Goal: Task Accomplishment & Management: Manage account settings

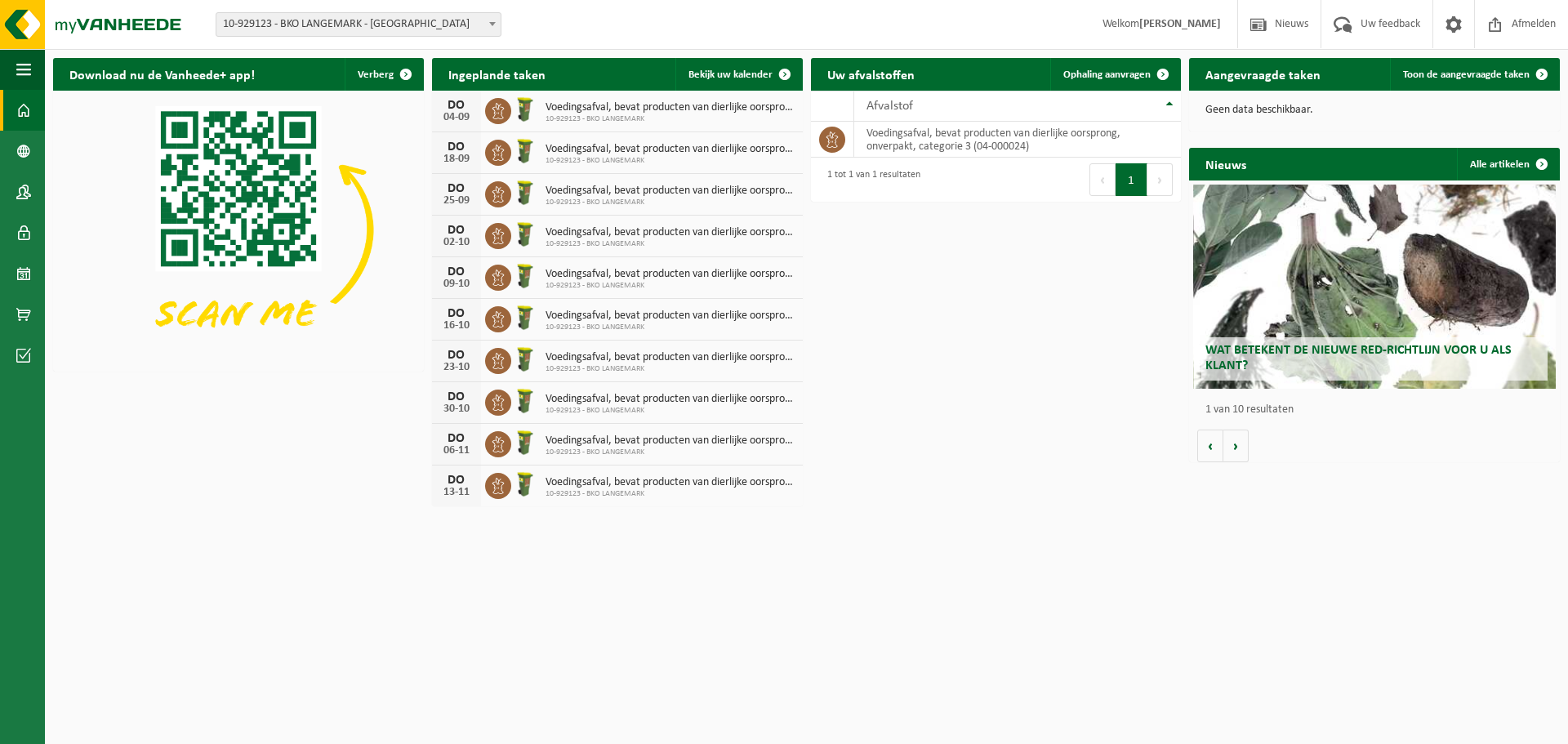
click at [446, 25] on span "10-929123 - BKO LANGEMARK - [GEOGRAPHIC_DATA]" at bounding box center [359, 24] width 284 height 23
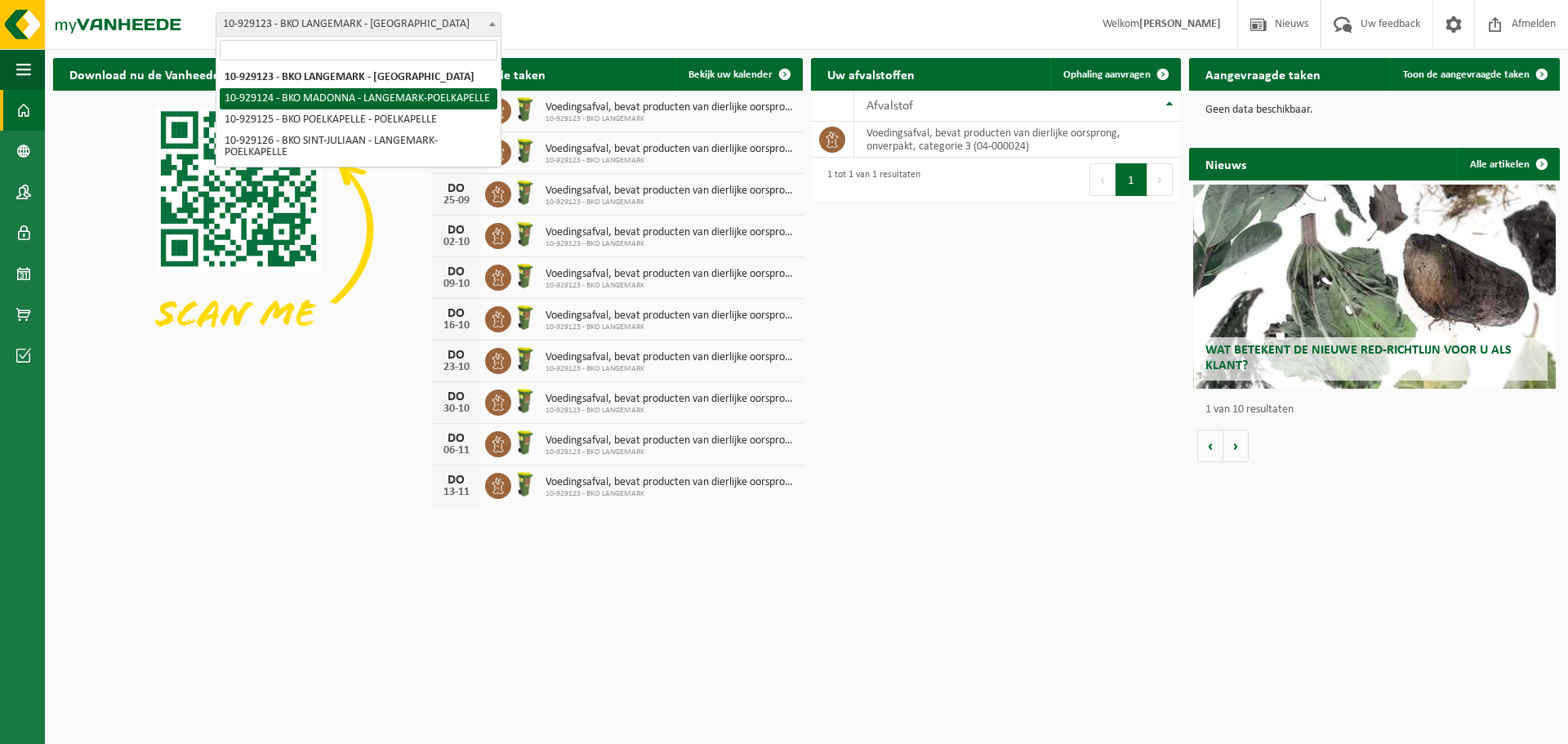
select select "133816"
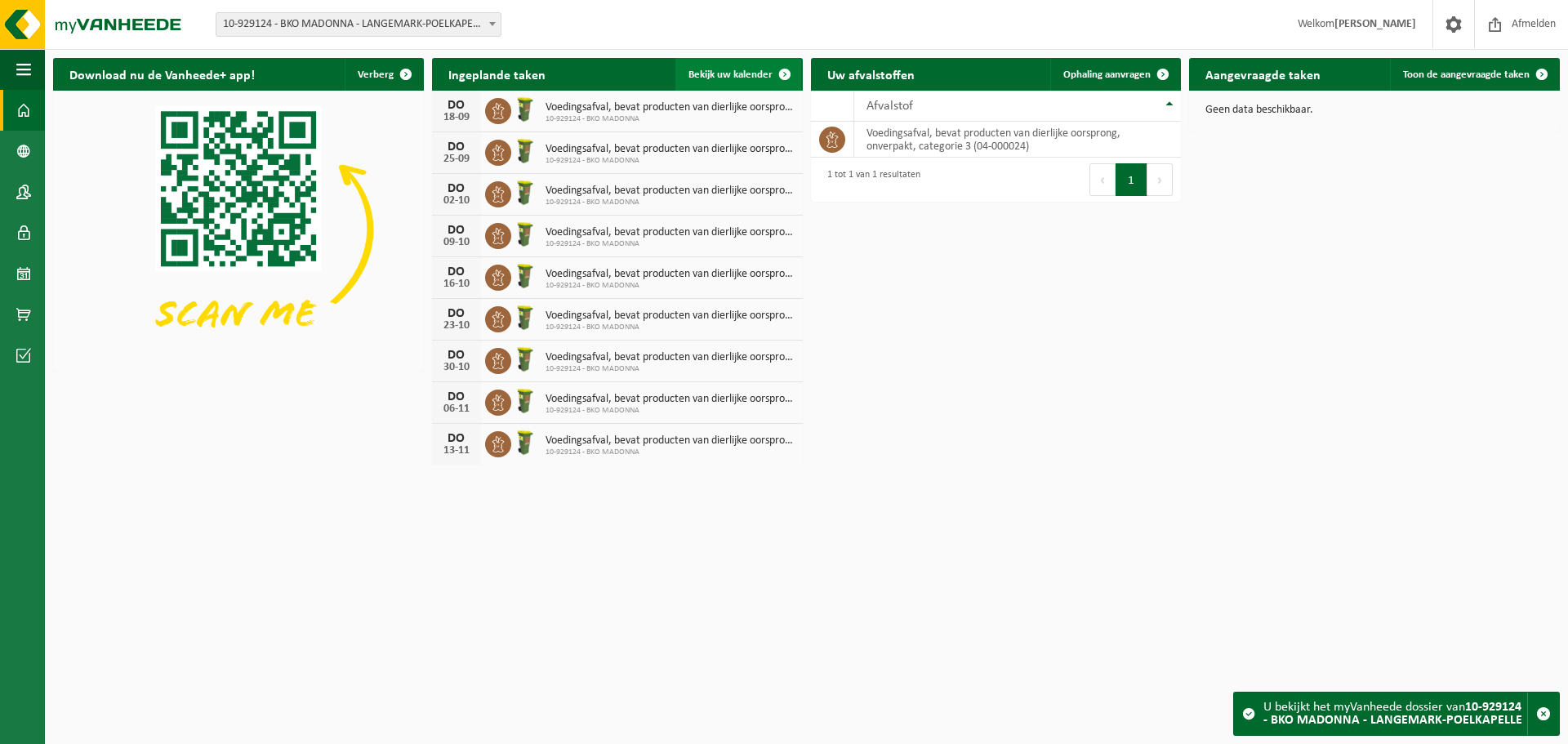
click at [743, 72] on span "Bekijk uw kalender" at bounding box center [730, 75] width 84 height 11
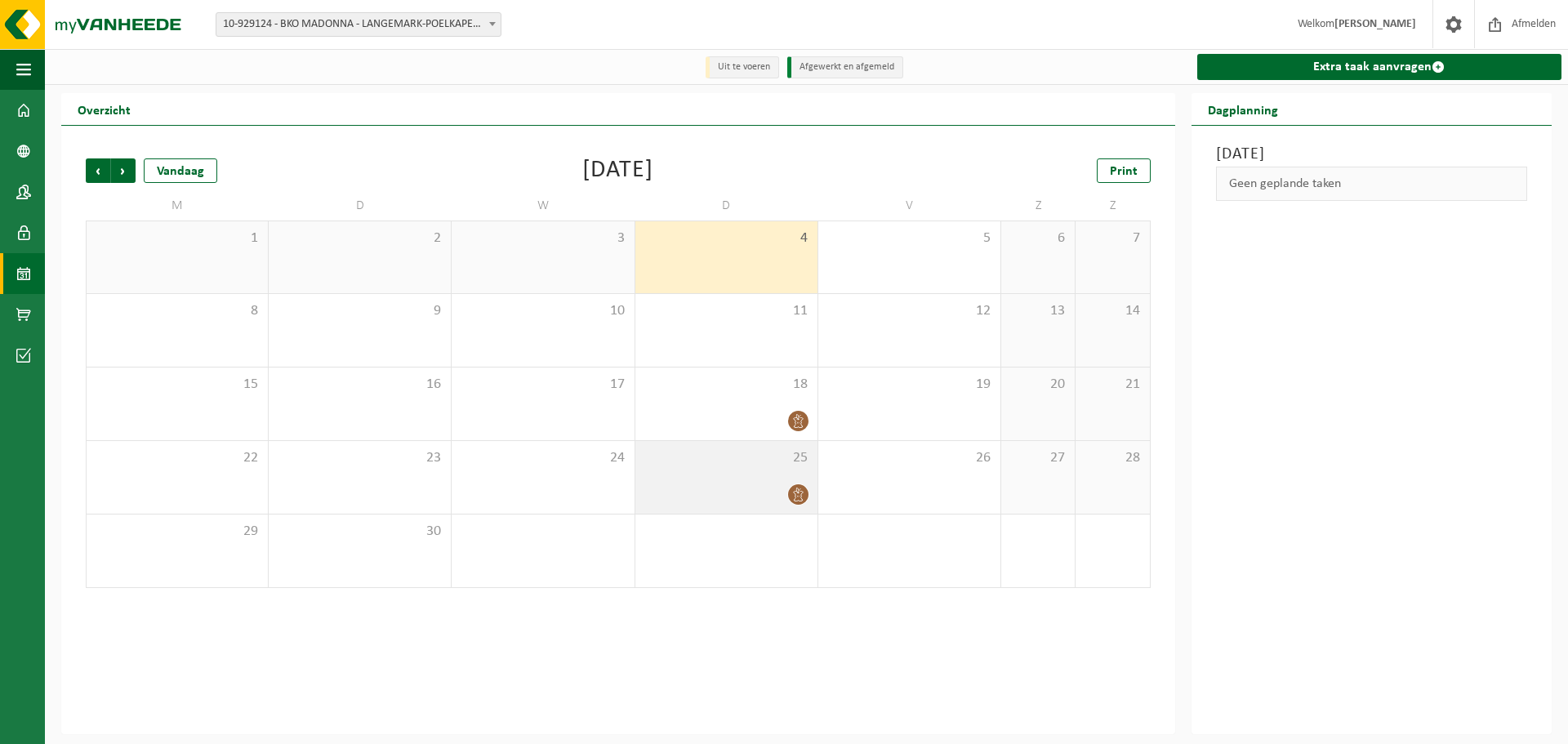
click at [796, 504] on span at bounding box center [798, 495] width 20 height 20
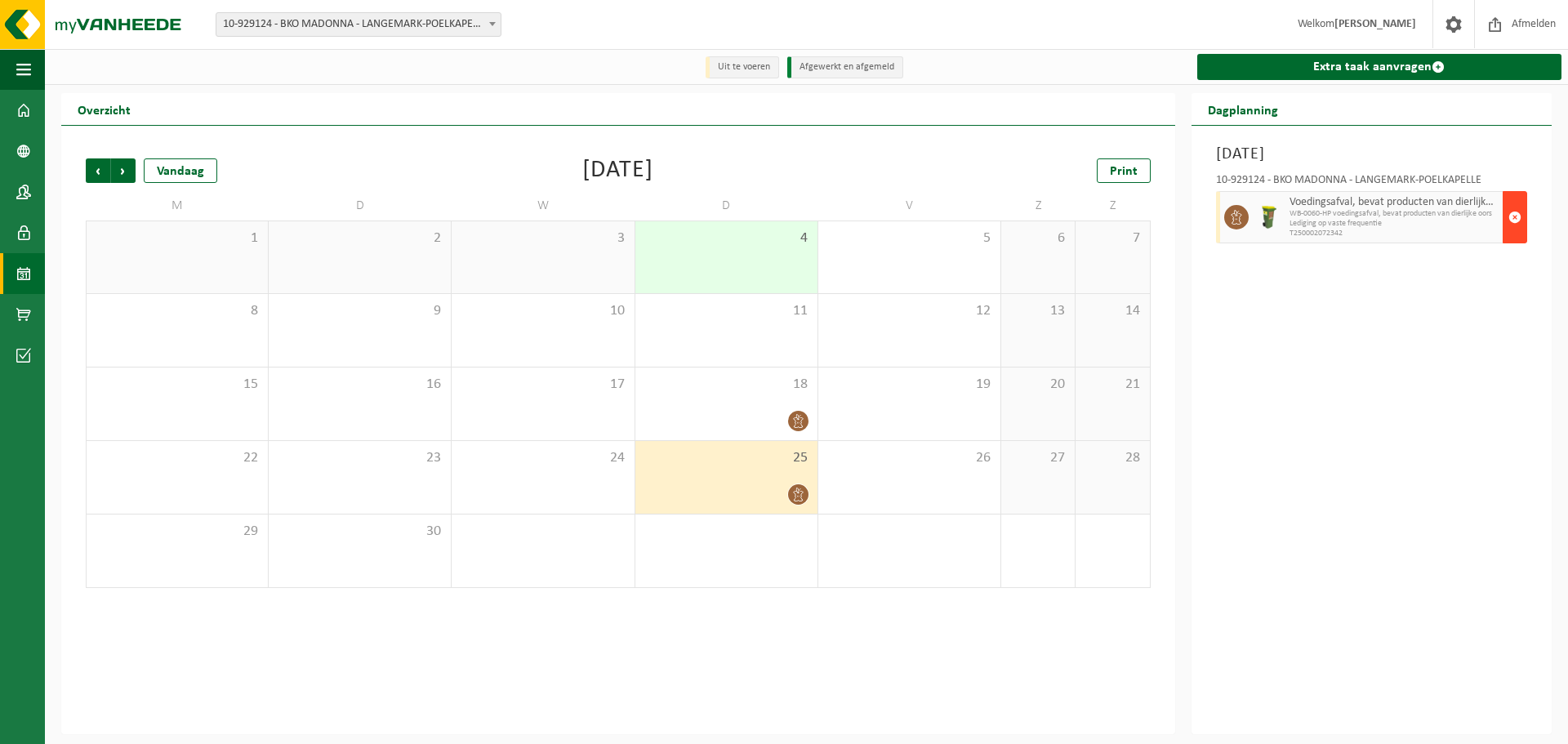
click at [1518, 220] on span "button" at bounding box center [1515, 217] width 13 height 32
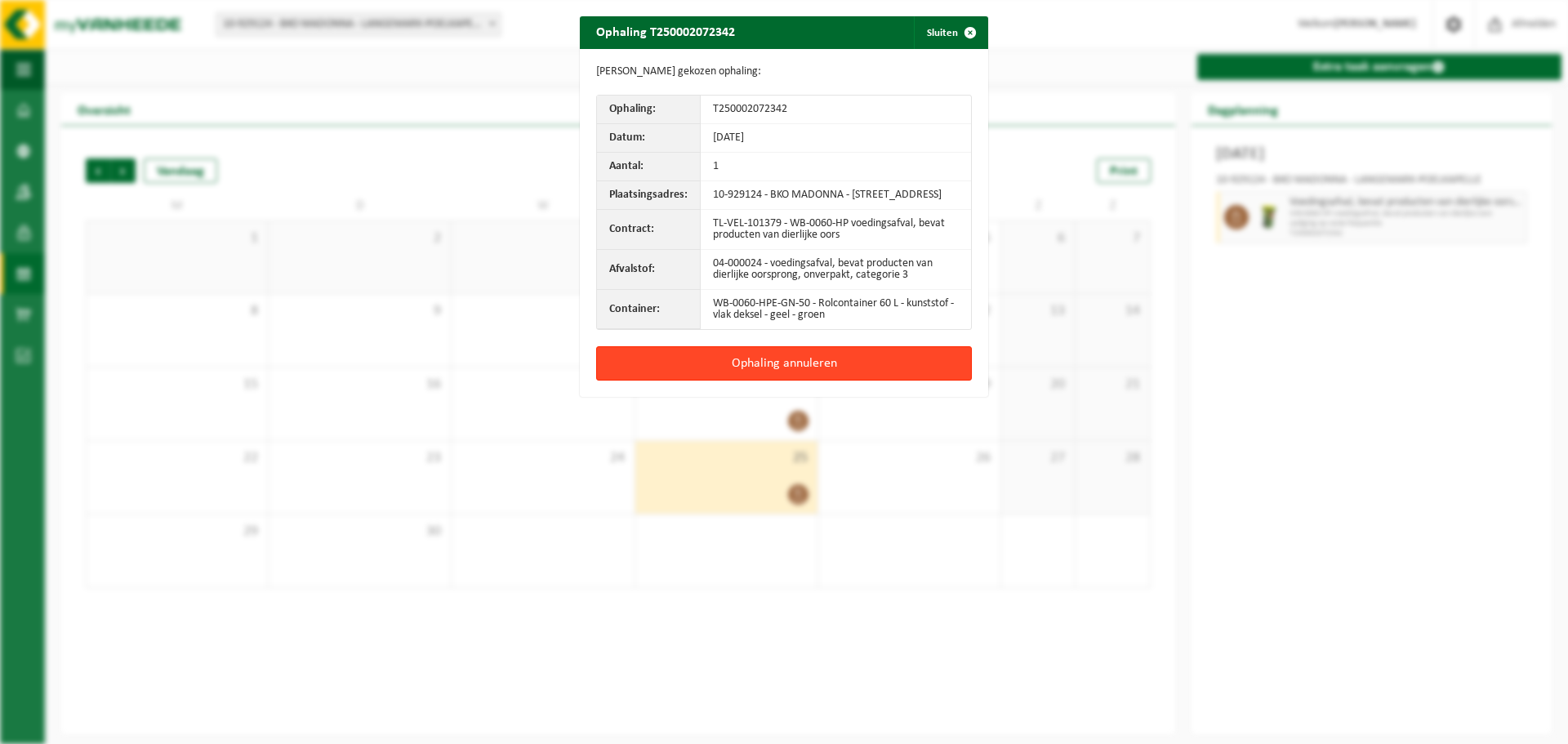
click at [823, 378] on button "Ophaling annuleren" at bounding box center [784, 363] width 376 height 34
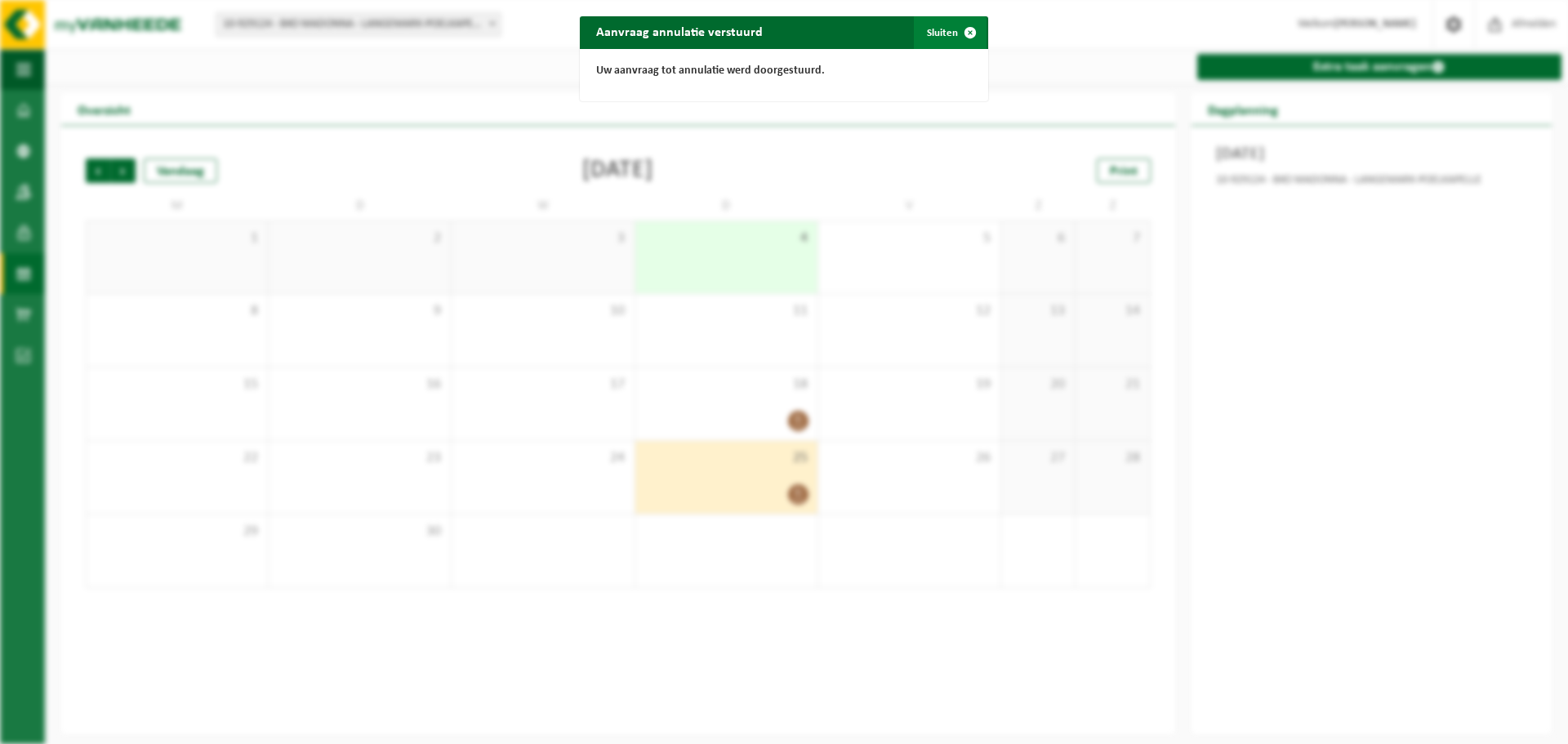
click at [962, 32] on span "button" at bounding box center [970, 32] width 32 height 32
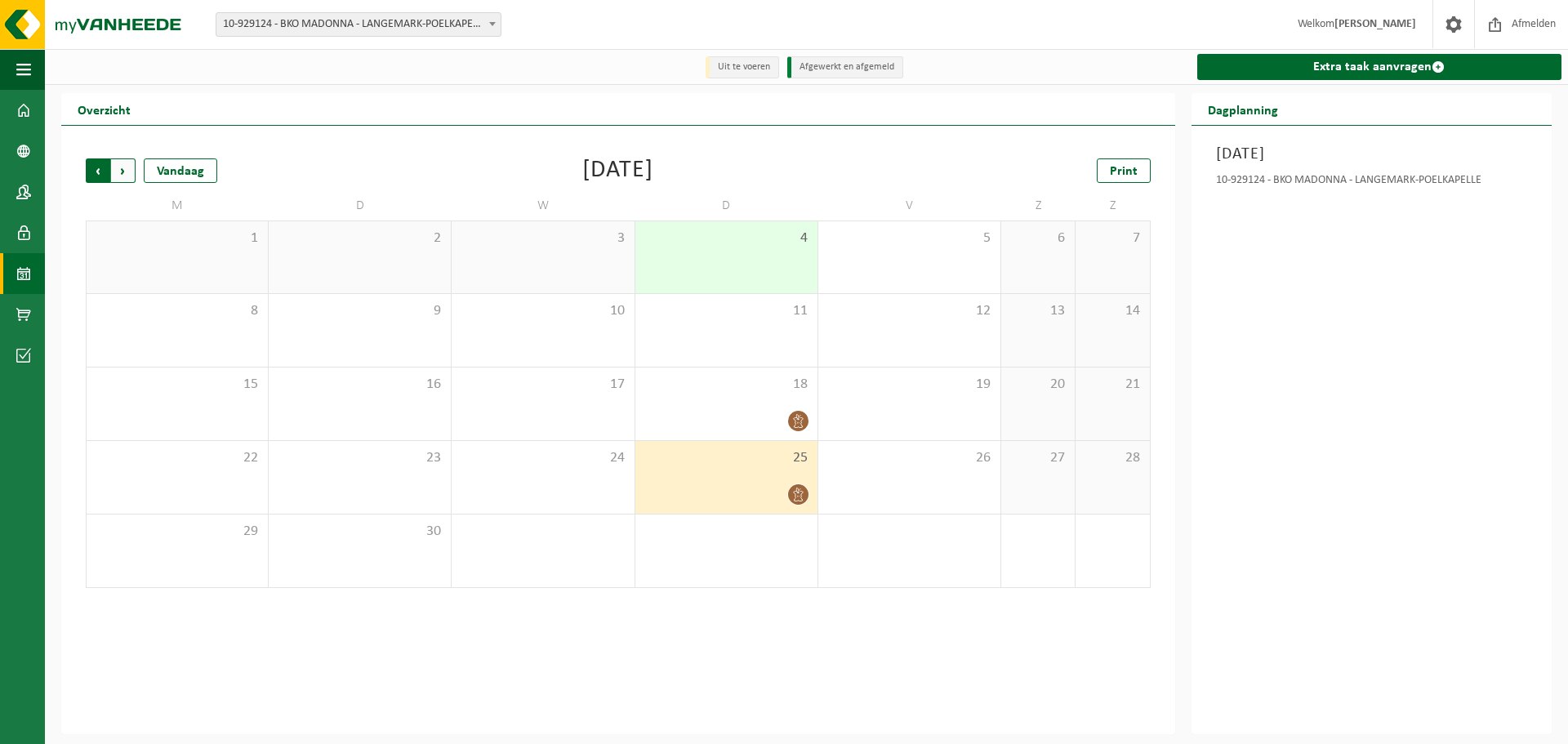
click at [118, 173] on span "Volgende" at bounding box center [123, 171] width 25 height 25
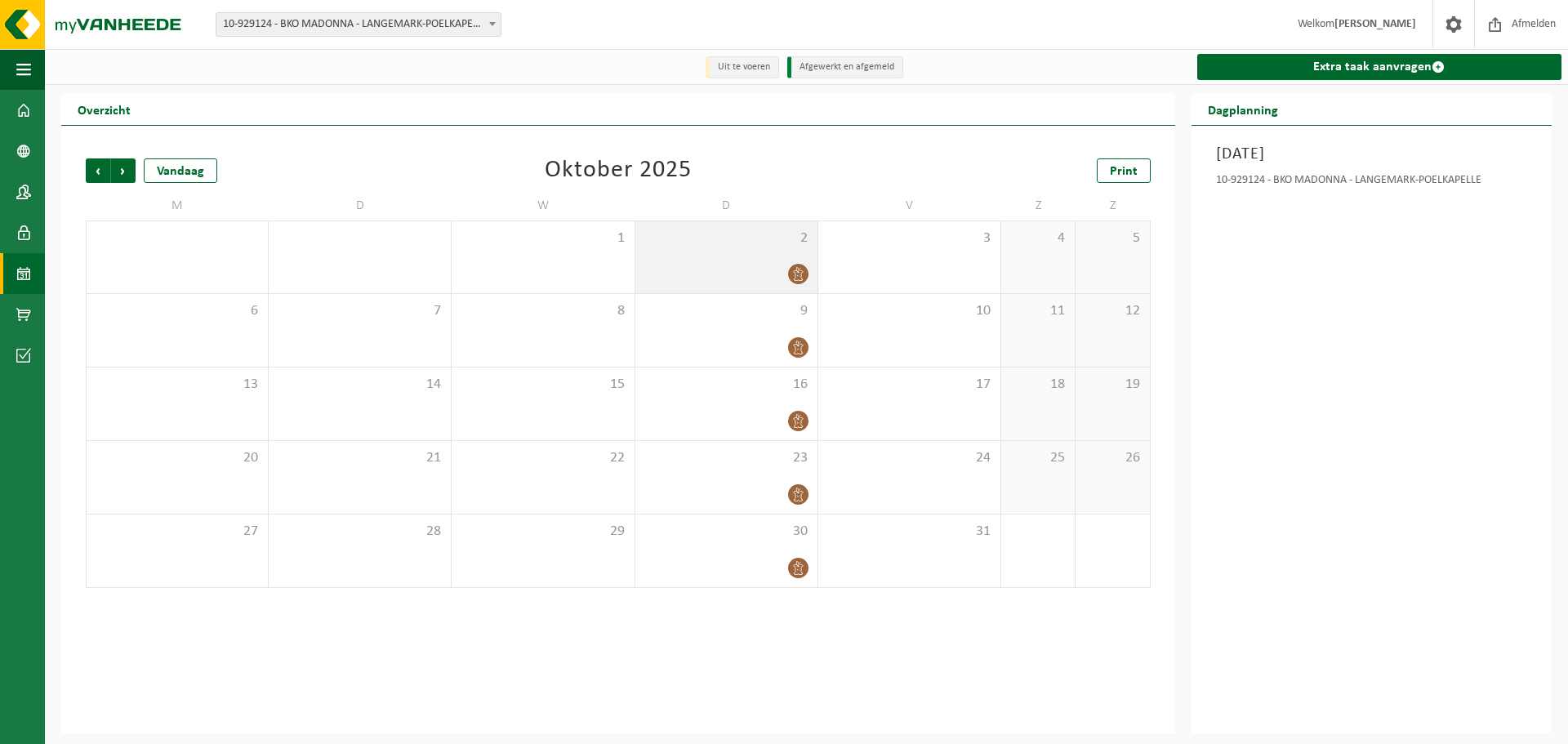
click at [797, 277] on icon at bounding box center [798, 273] width 14 height 14
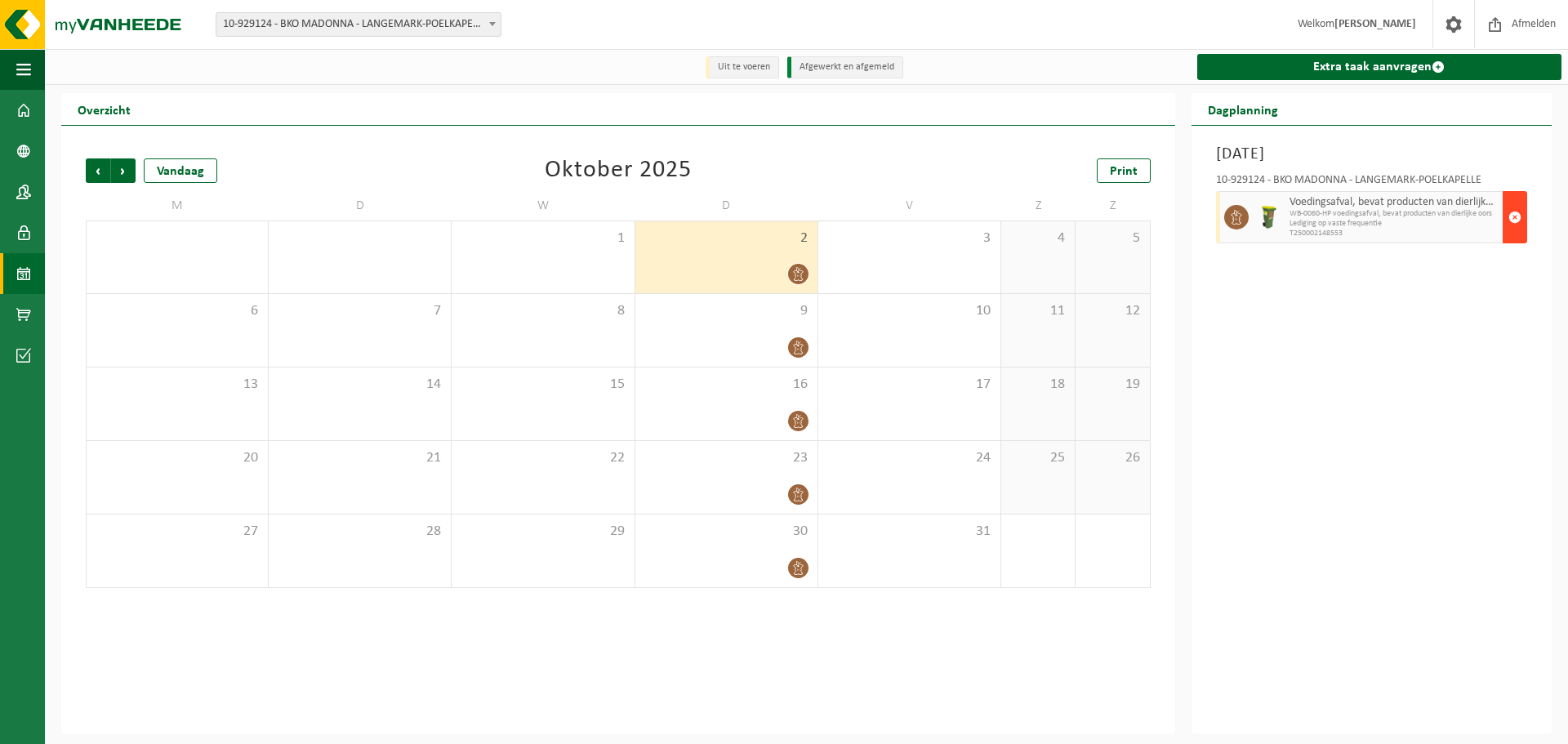
click at [1522, 212] on button "button" at bounding box center [1514, 217] width 25 height 53
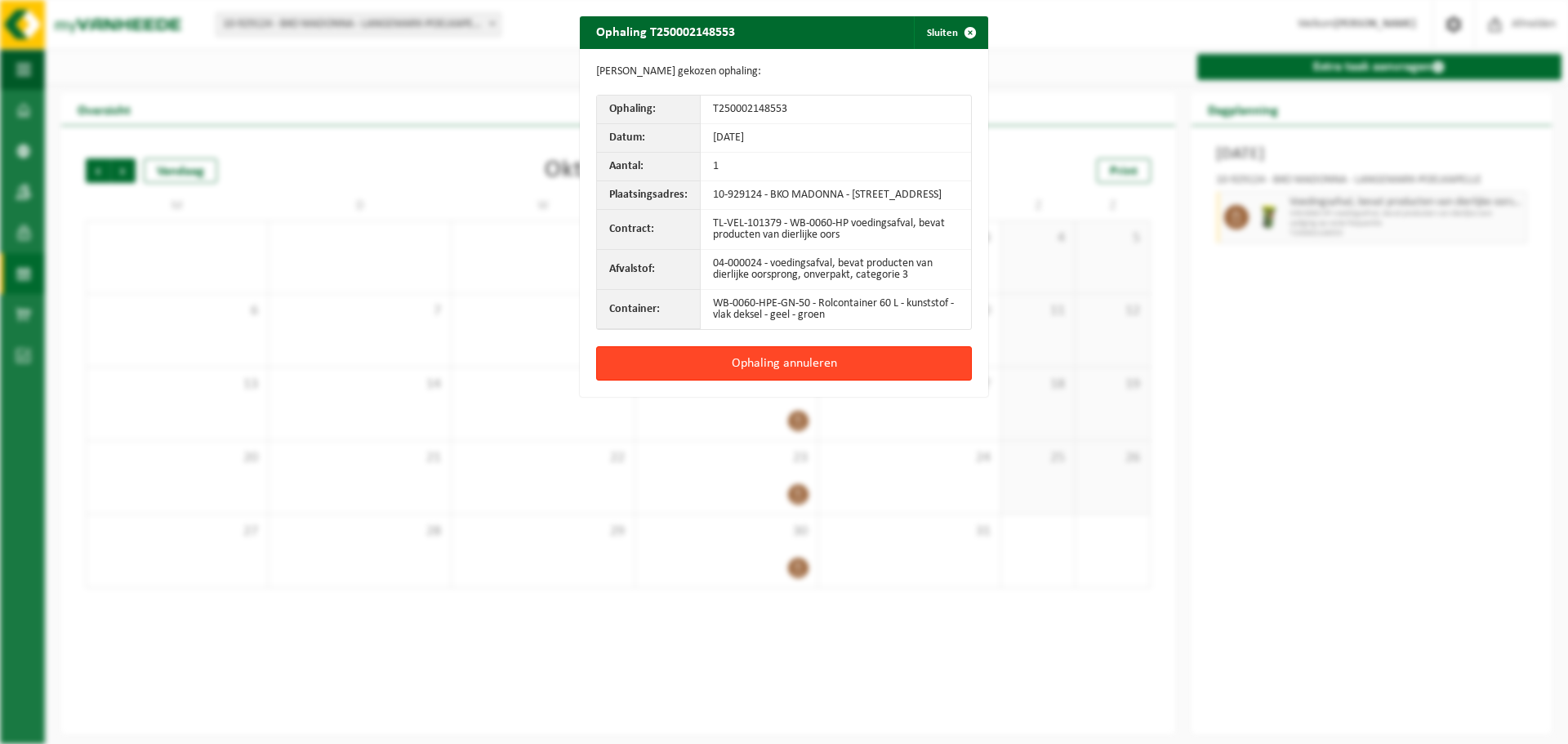
click at [854, 380] on button "Ophaling annuleren" at bounding box center [784, 363] width 376 height 34
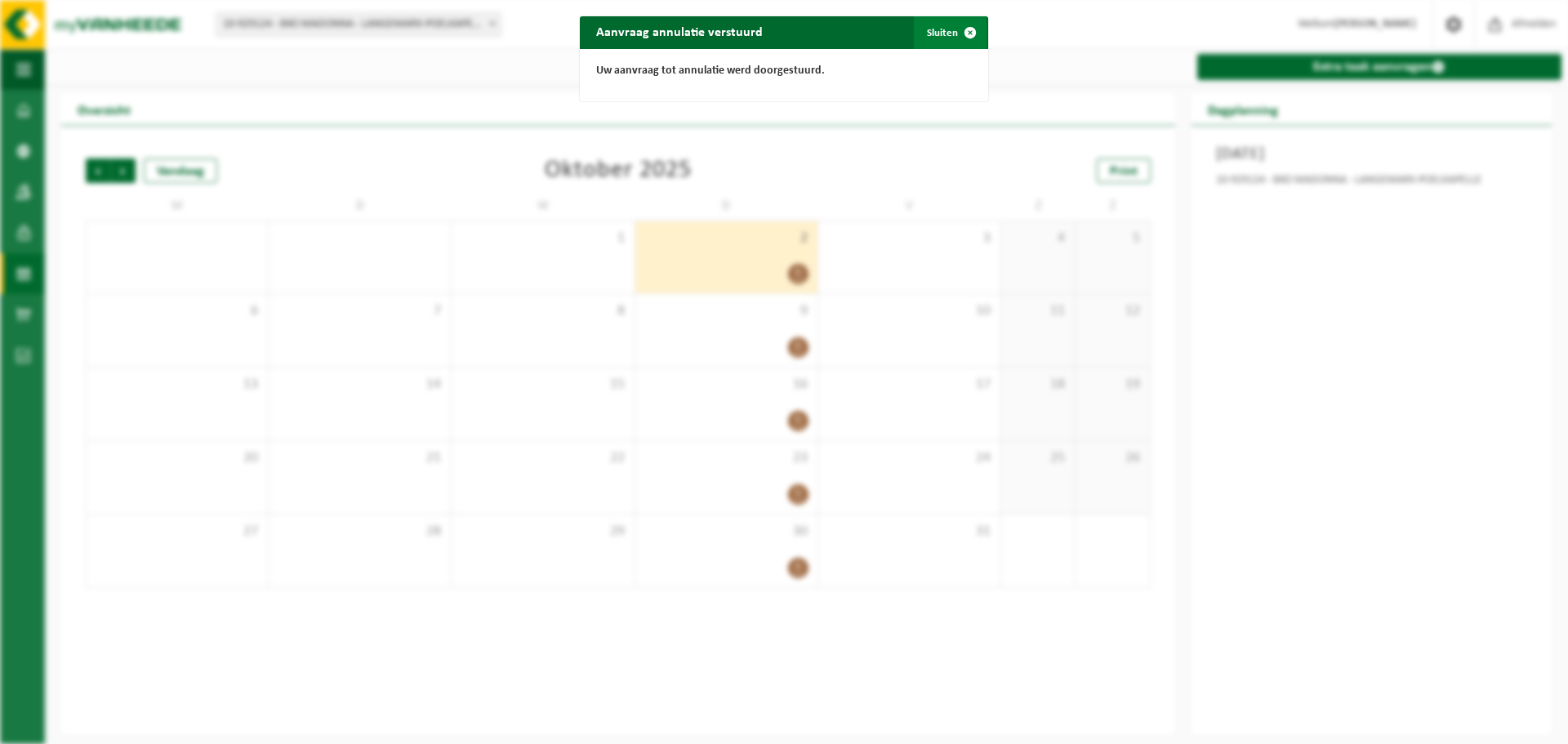
click at [968, 32] on span "button" at bounding box center [970, 32] width 32 height 32
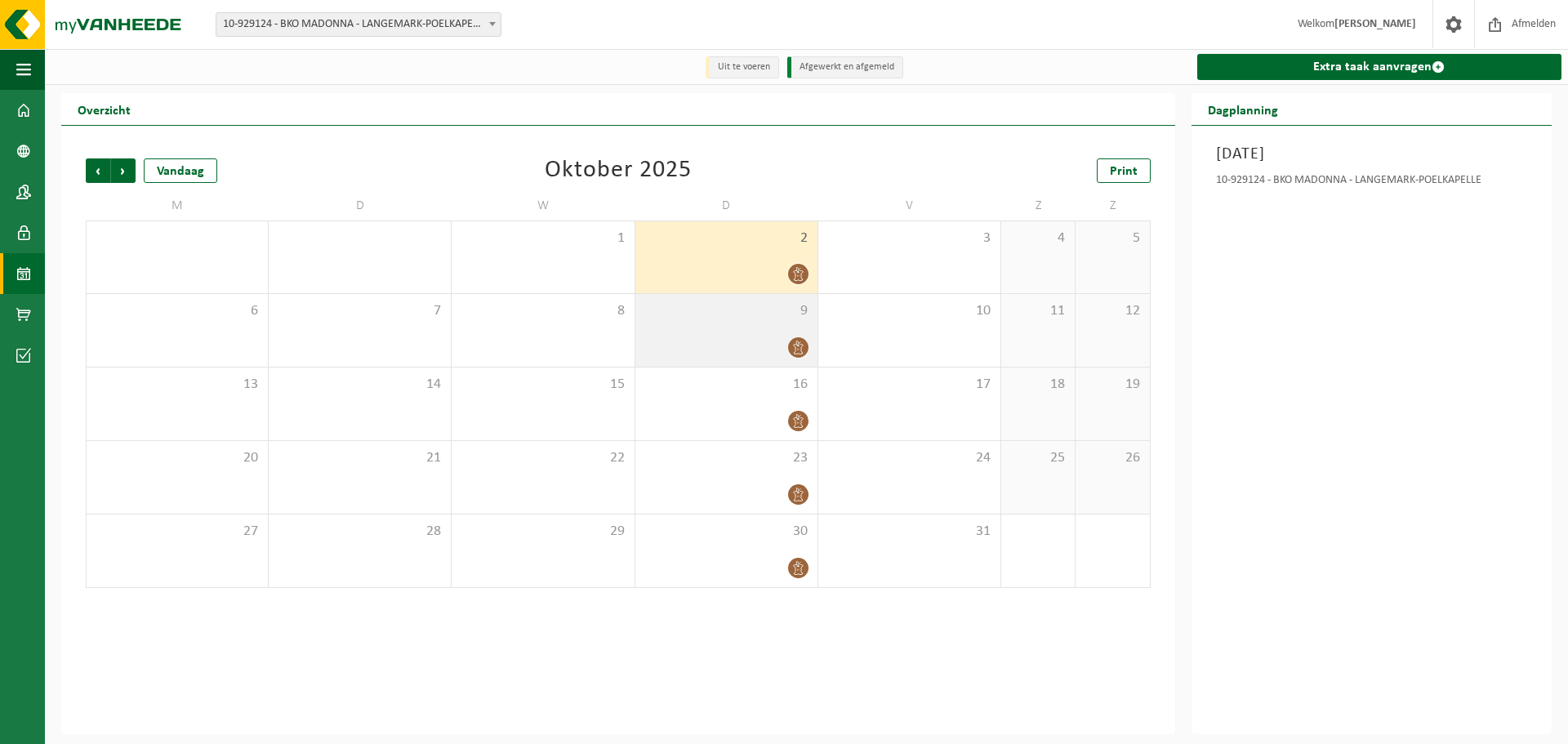
click at [792, 345] on icon at bounding box center [798, 347] width 14 height 14
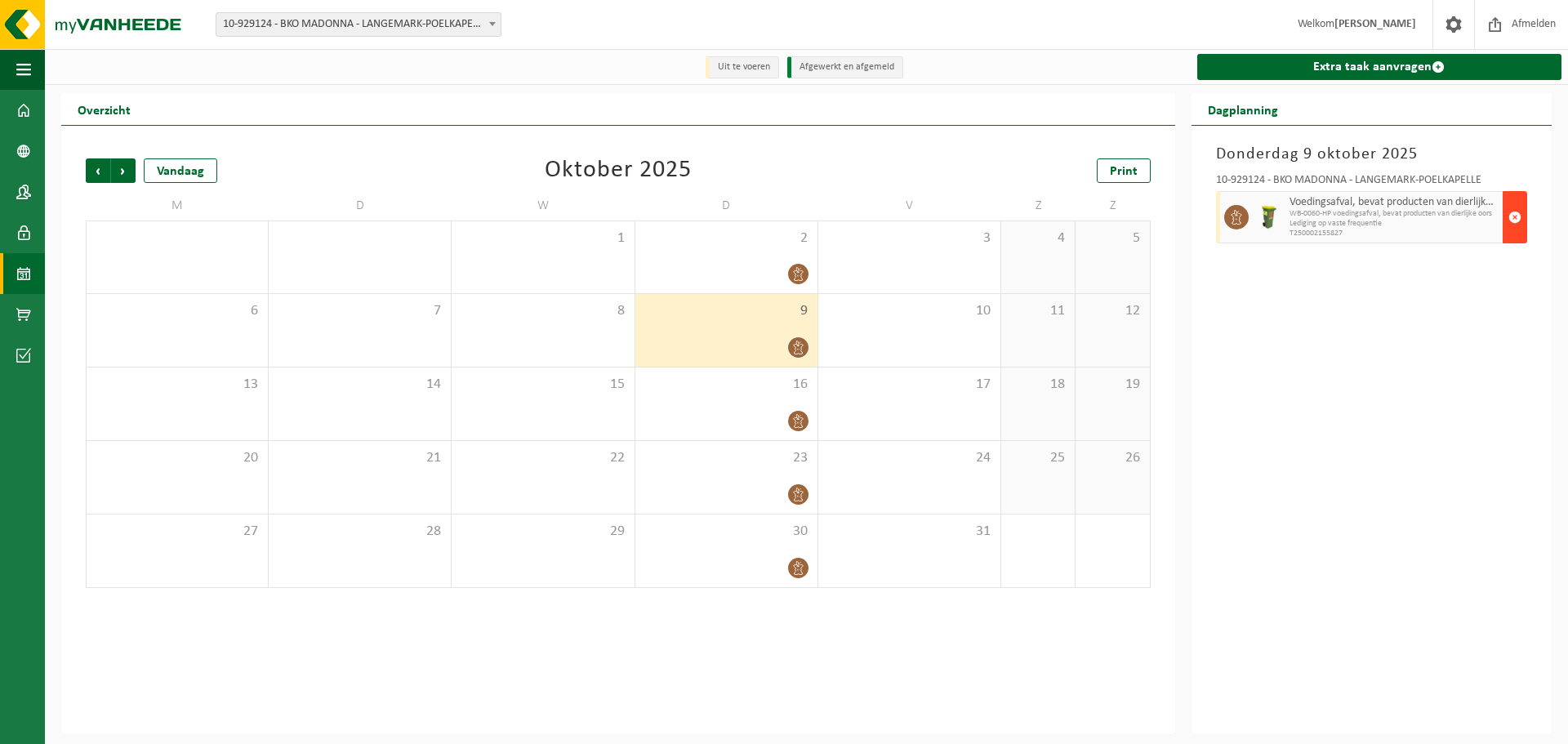
click at [1510, 219] on span "button" at bounding box center [1515, 217] width 13 height 32
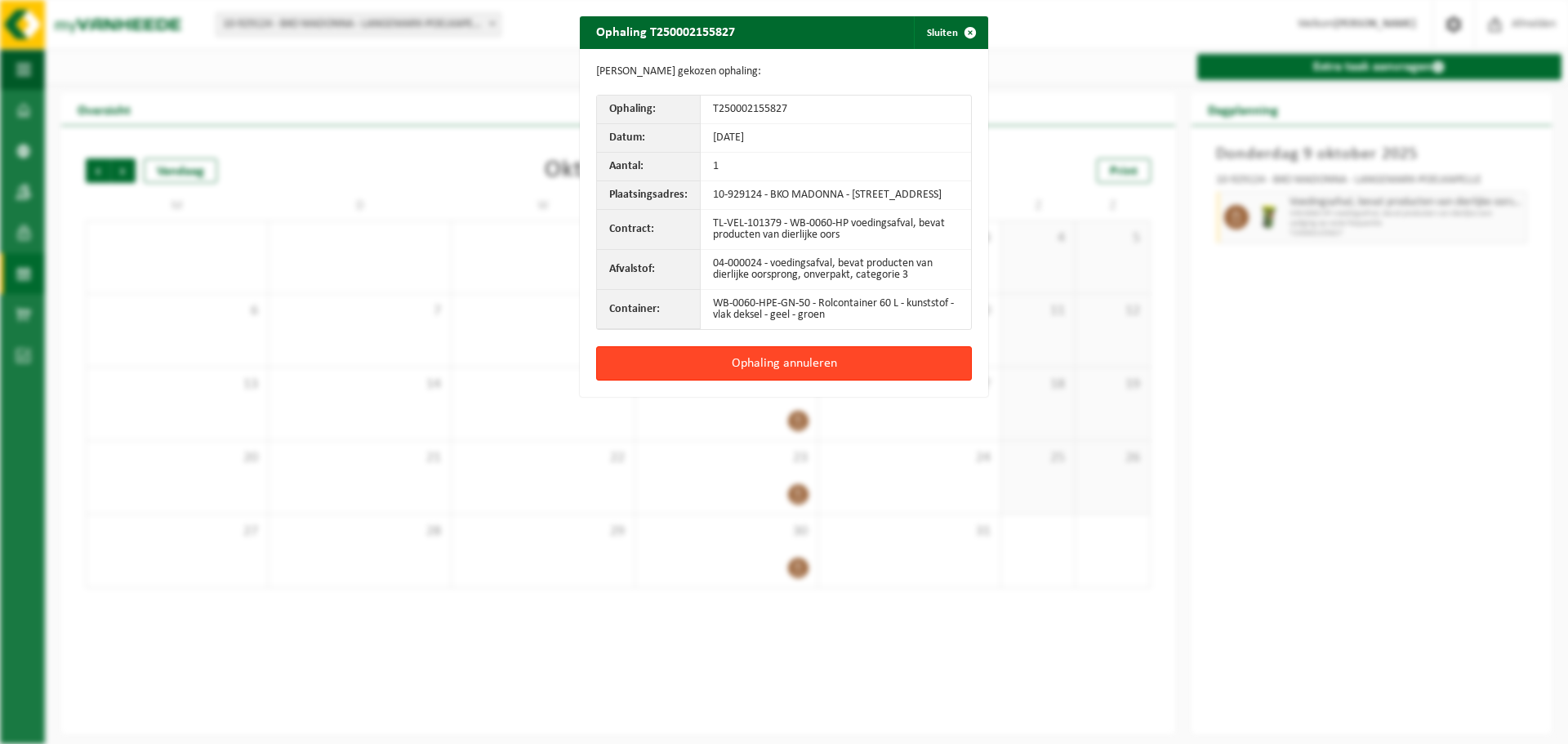
click at [855, 372] on button "Ophaling annuleren" at bounding box center [784, 363] width 376 height 34
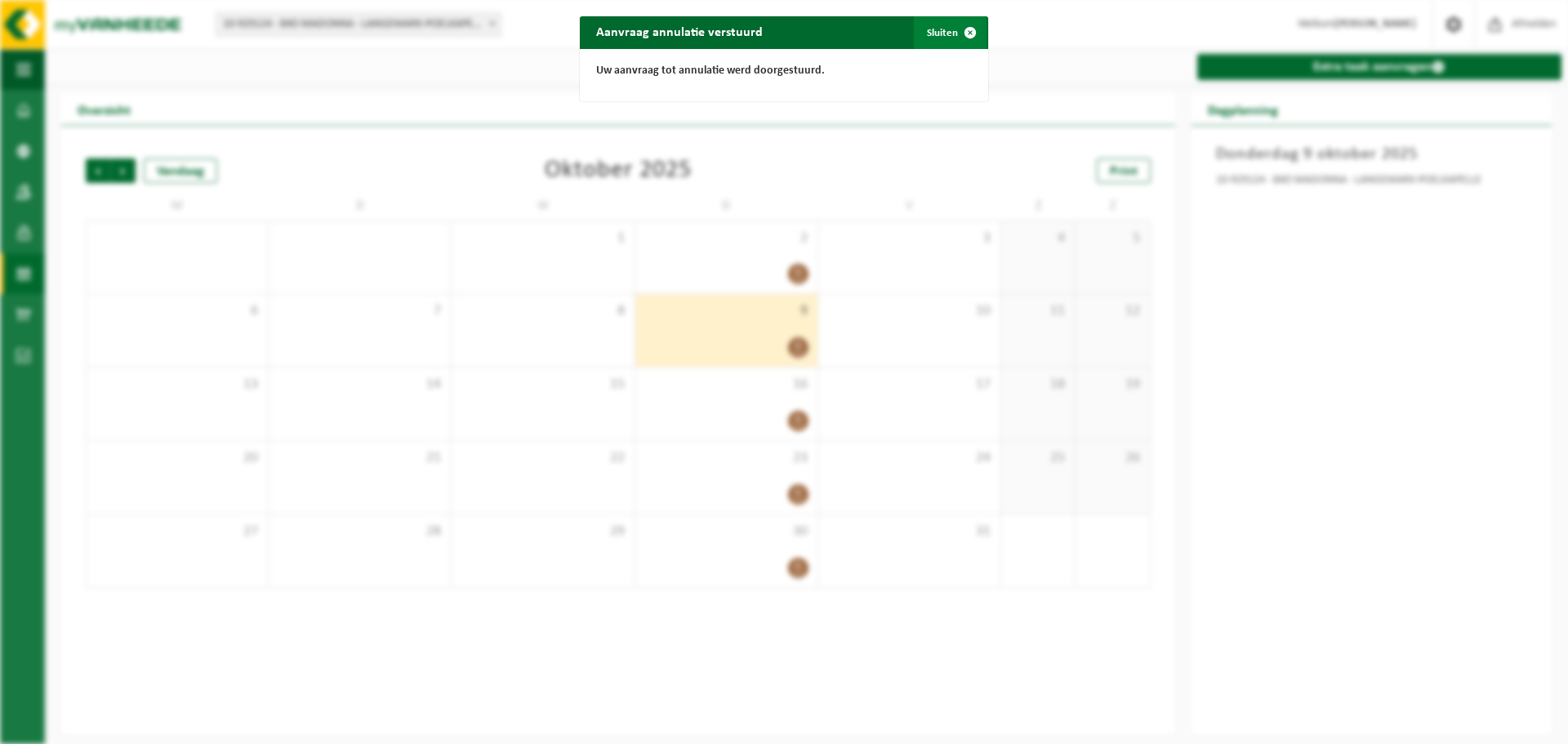
click at [943, 28] on button "Sluiten" at bounding box center [950, 32] width 73 height 32
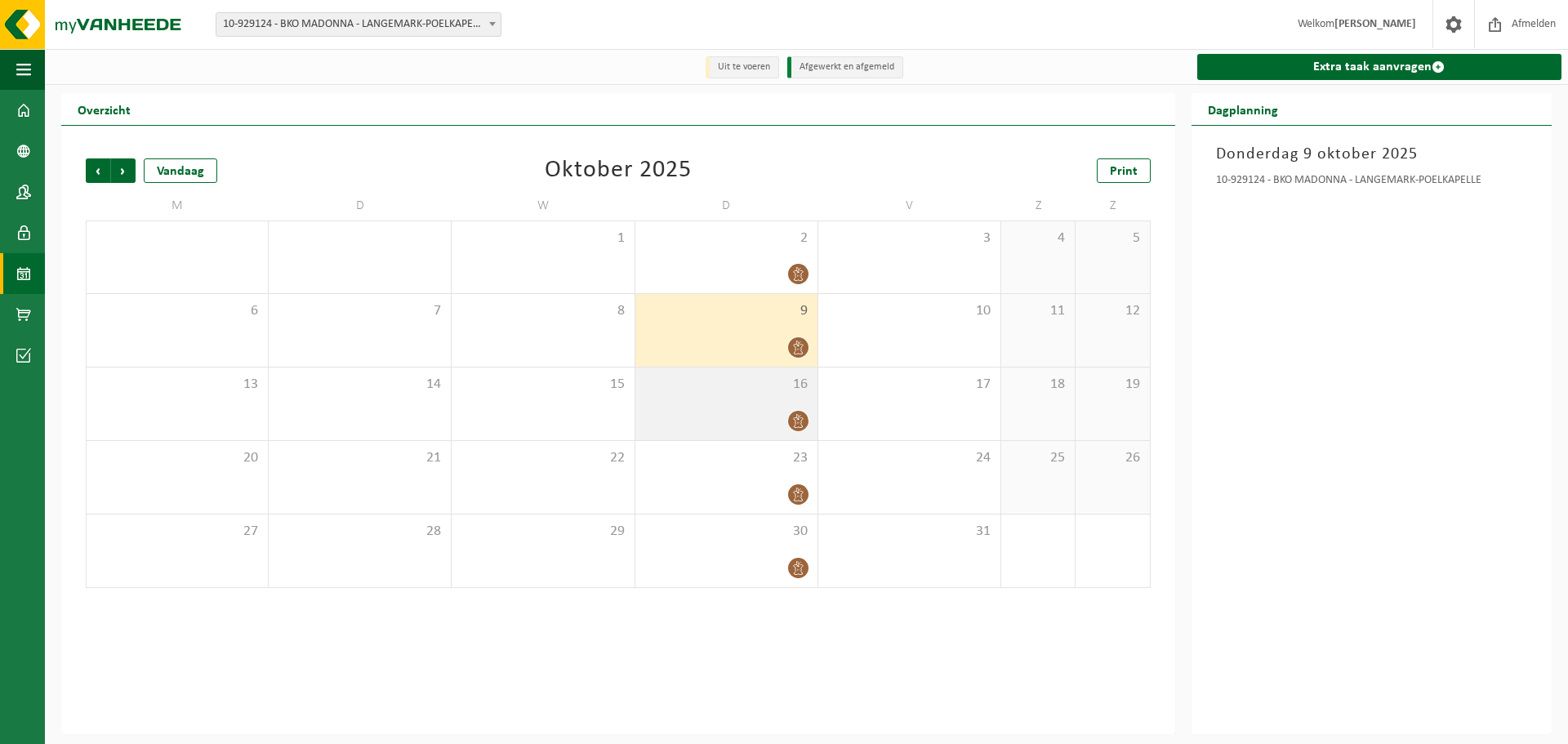
click at [782, 426] on div at bounding box center [726, 421] width 166 height 22
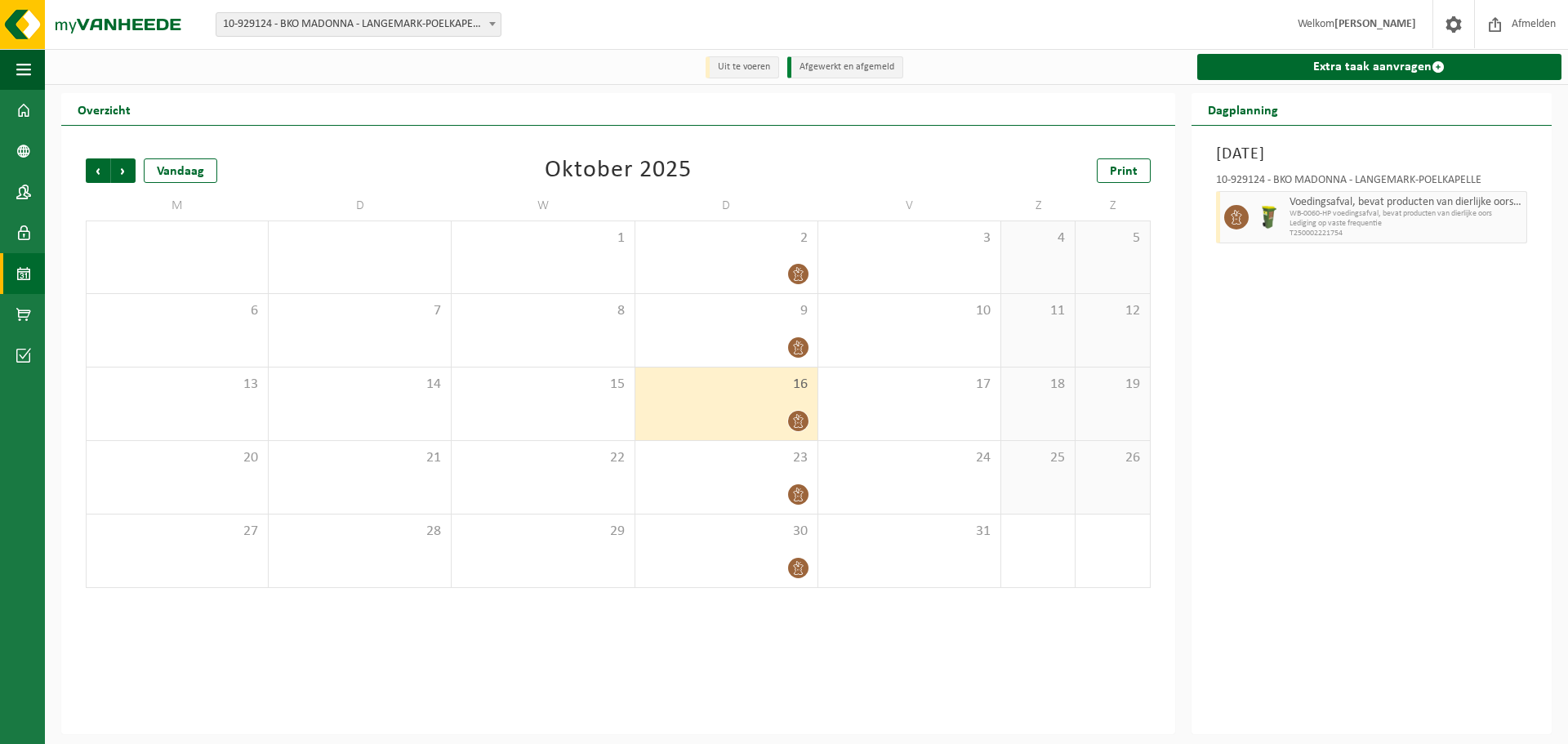
click at [792, 426] on icon at bounding box center [798, 421] width 14 height 14
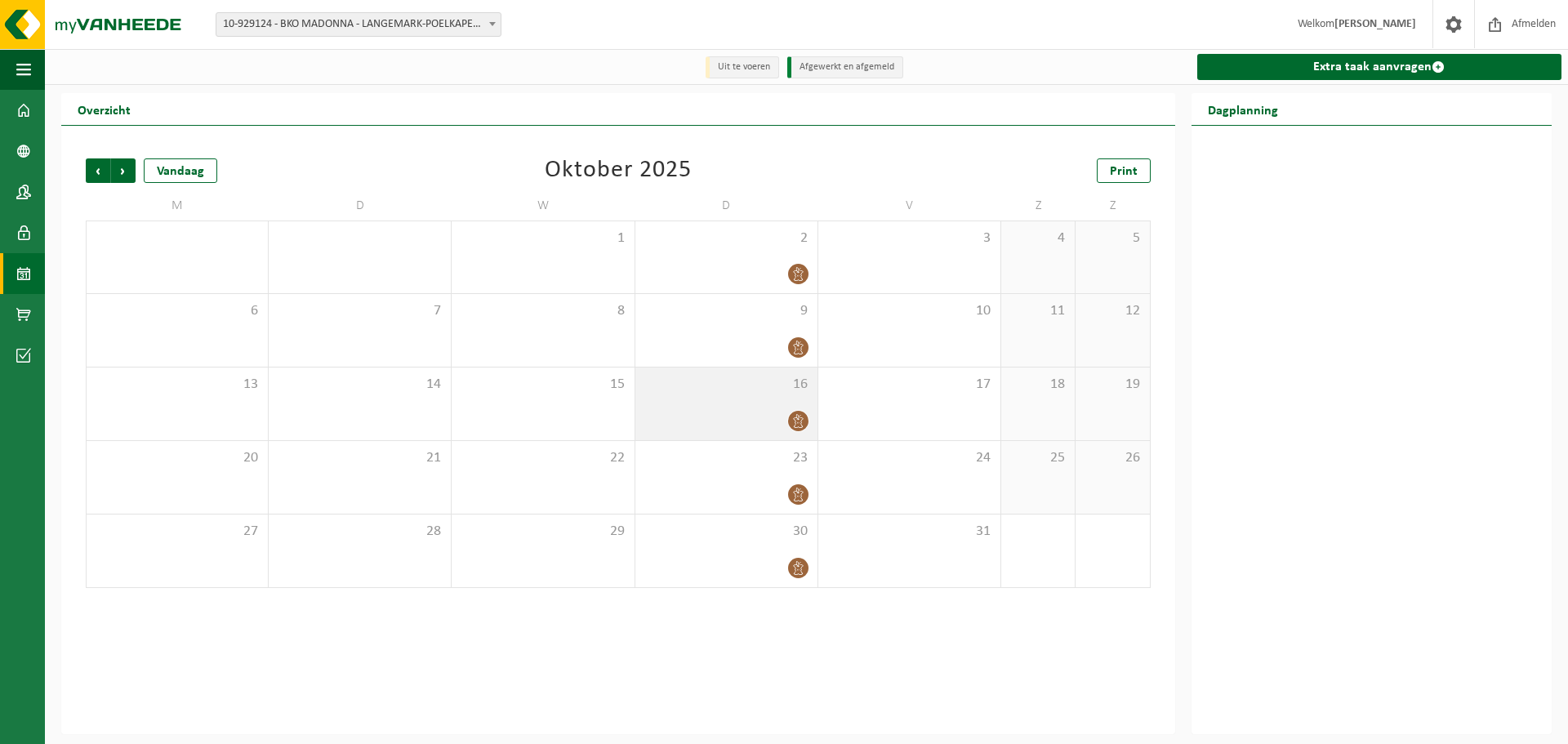
click at [797, 428] on icon at bounding box center [798, 421] width 14 height 14
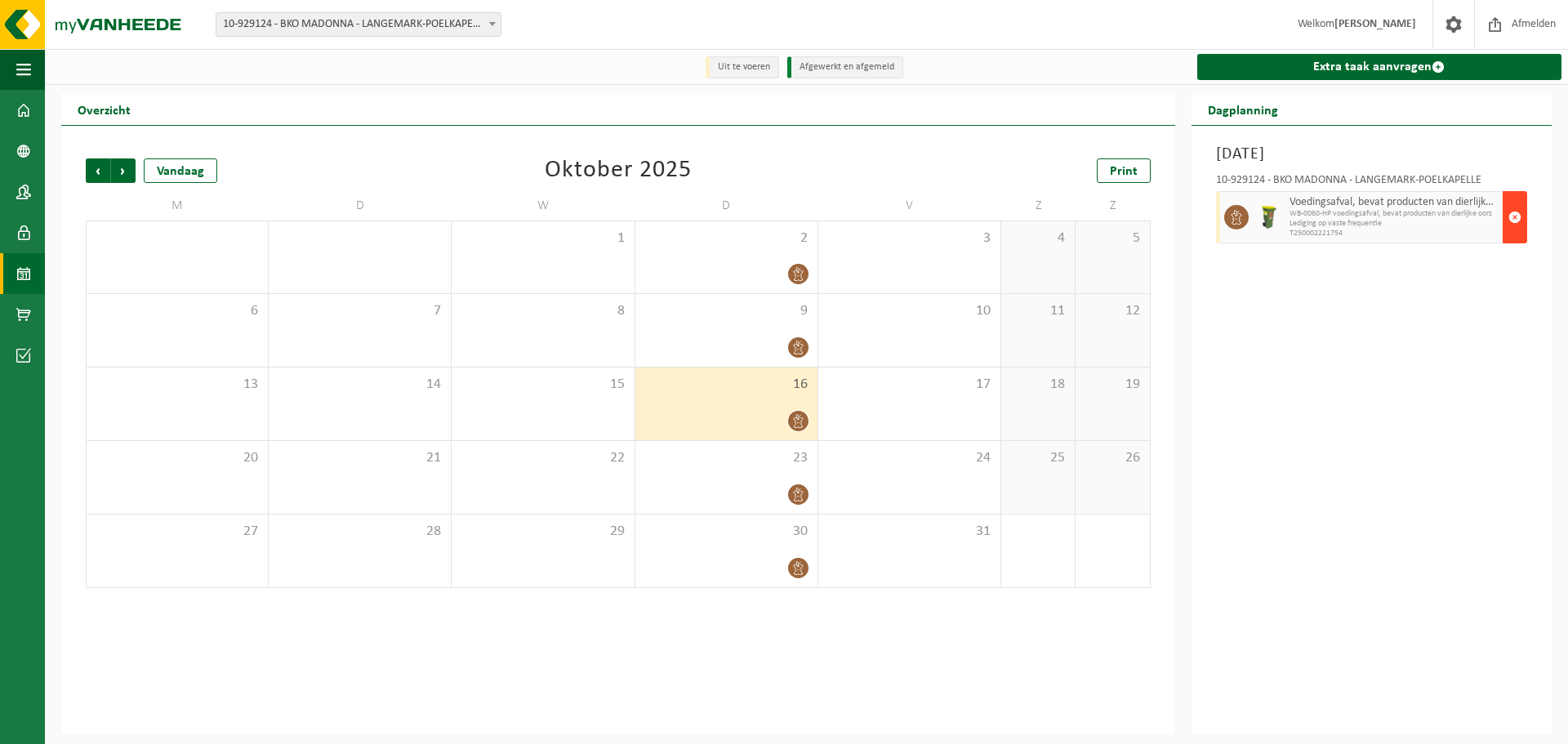
click at [1514, 223] on span "button" at bounding box center [1515, 217] width 13 height 32
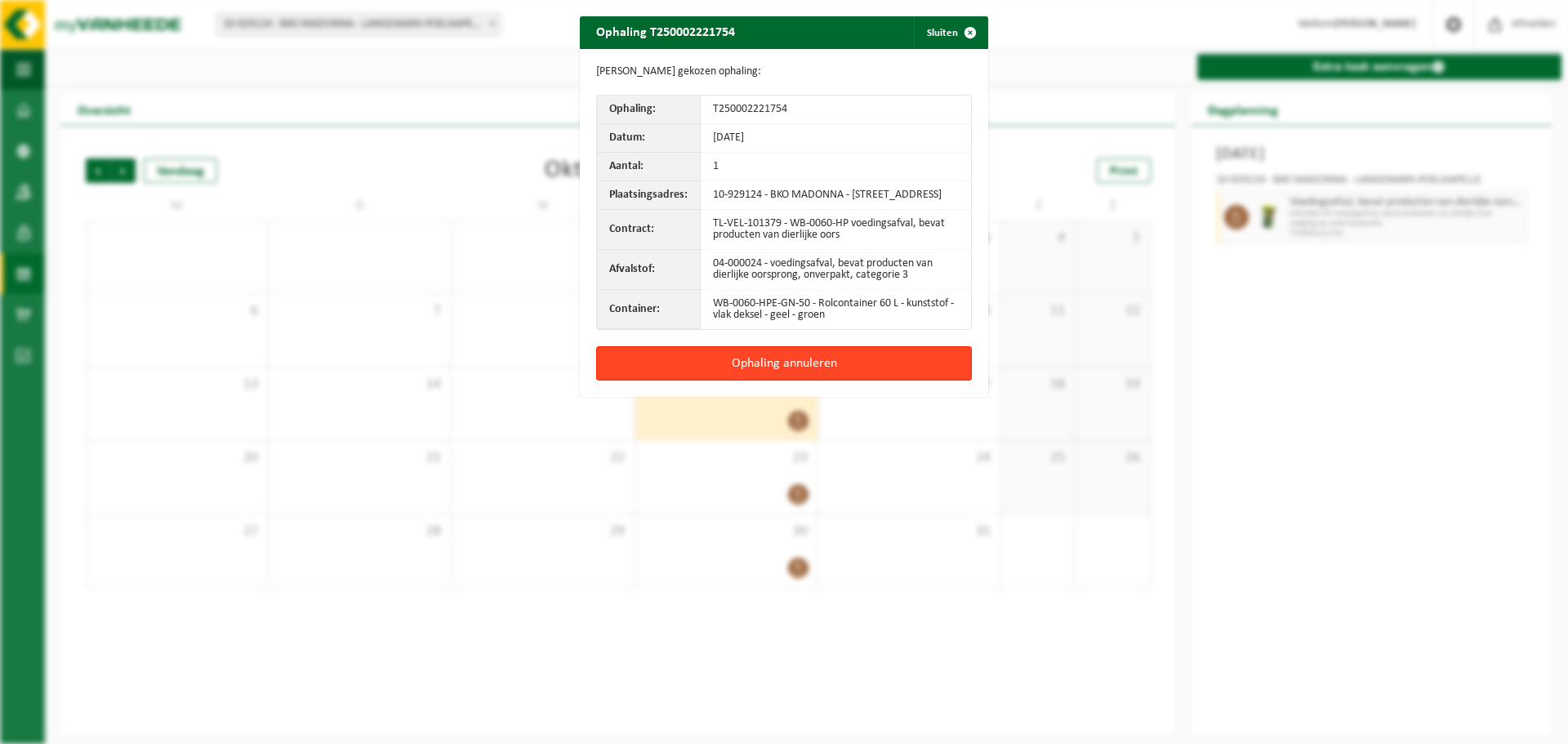
click at [777, 380] on button "Ophaling annuleren" at bounding box center [784, 363] width 376 height 34
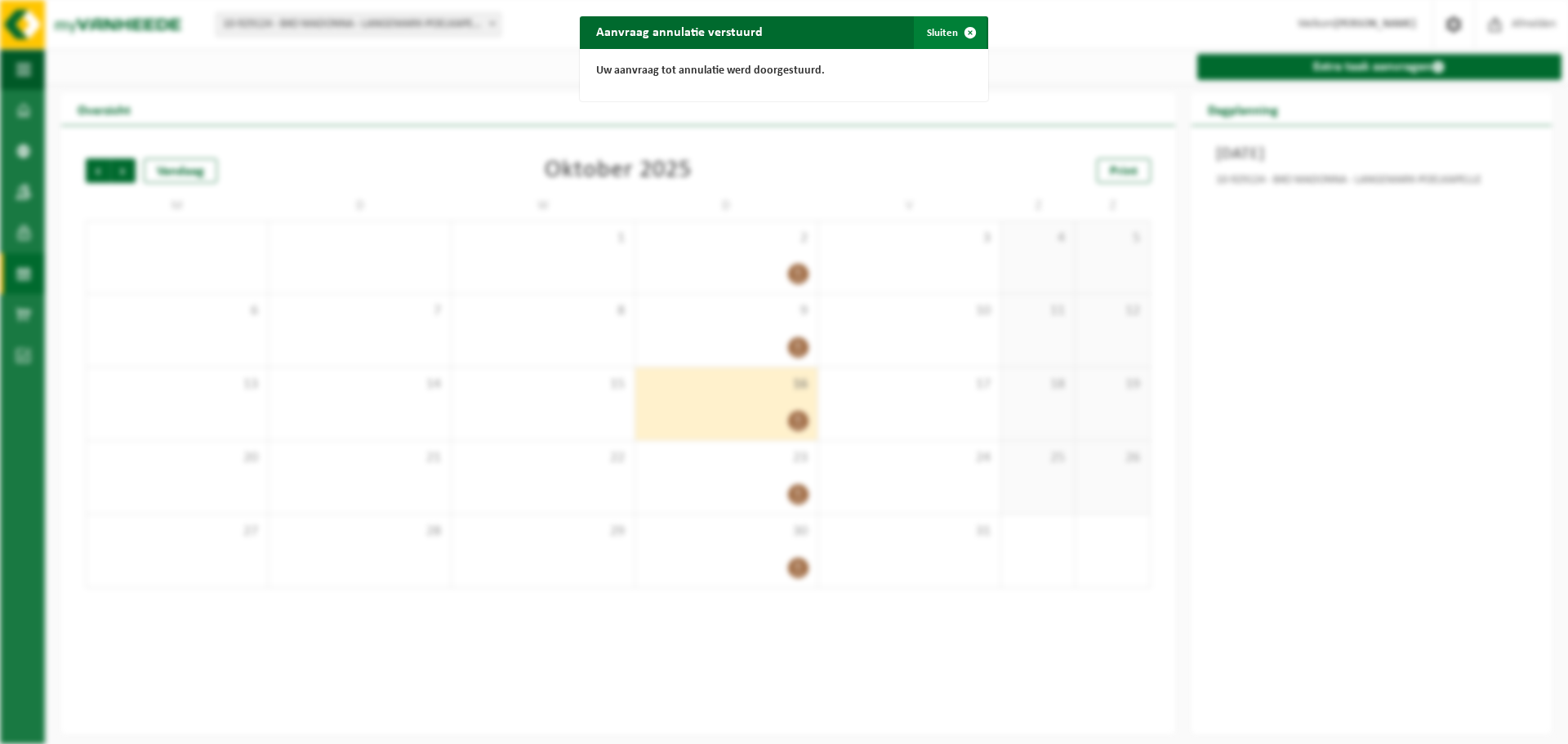
click at [942, 39] on button "Sluiten" at bounding box center [950, 32] width 73 height 32
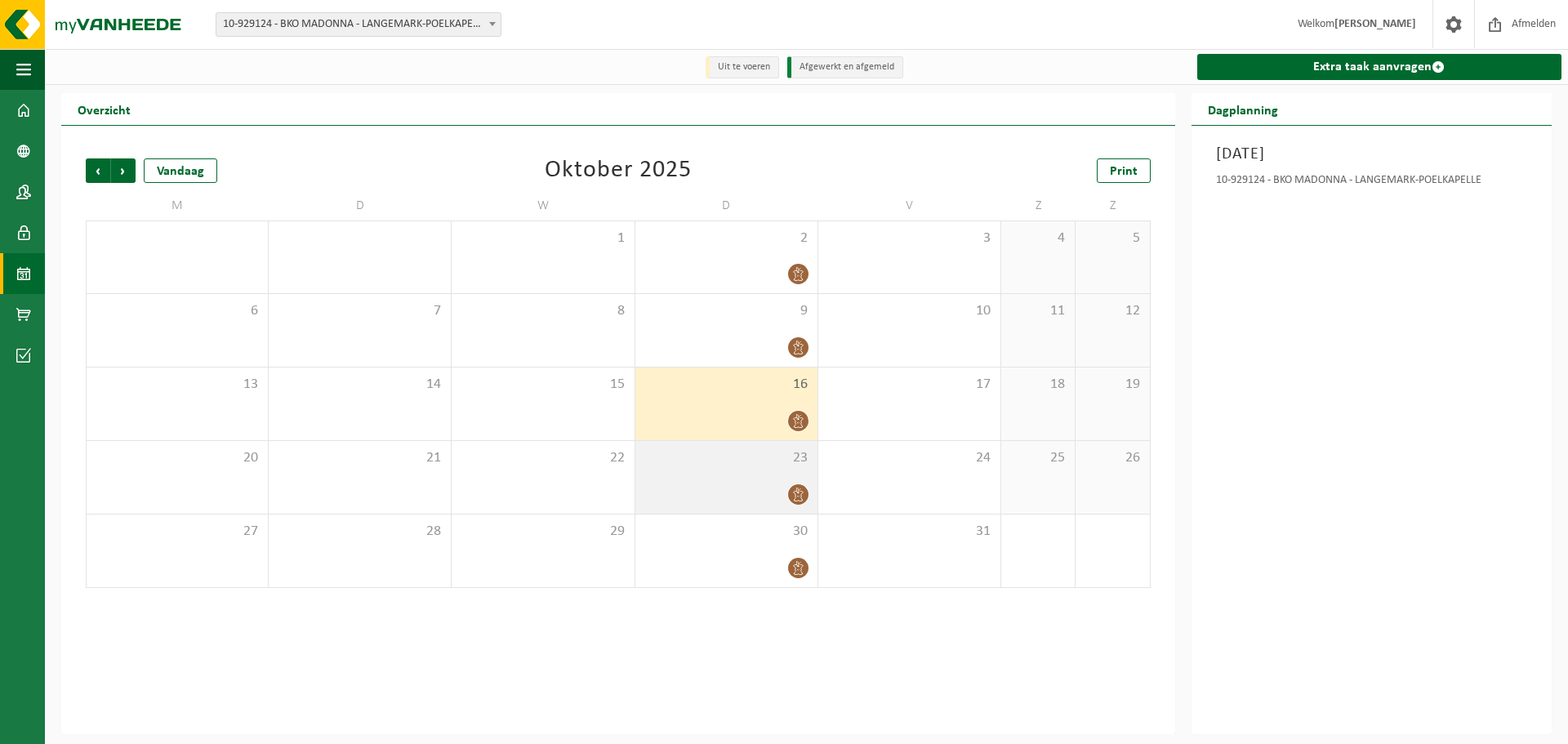
click at [786, 498] on div at bounding box center [726, 495] width 166 height 22
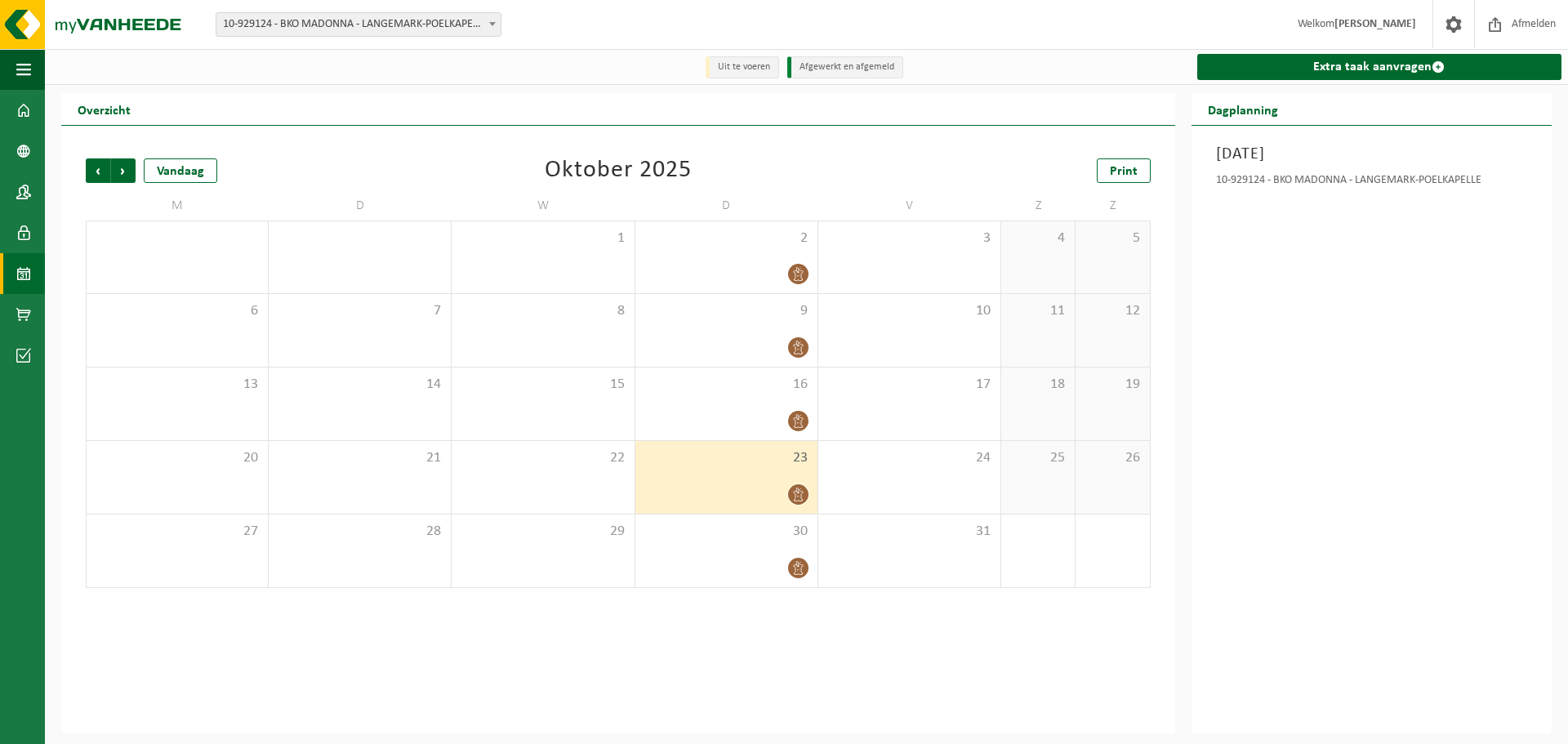
click at [798, 500] on icon at bounding box center [798, 494] width 14 height 14
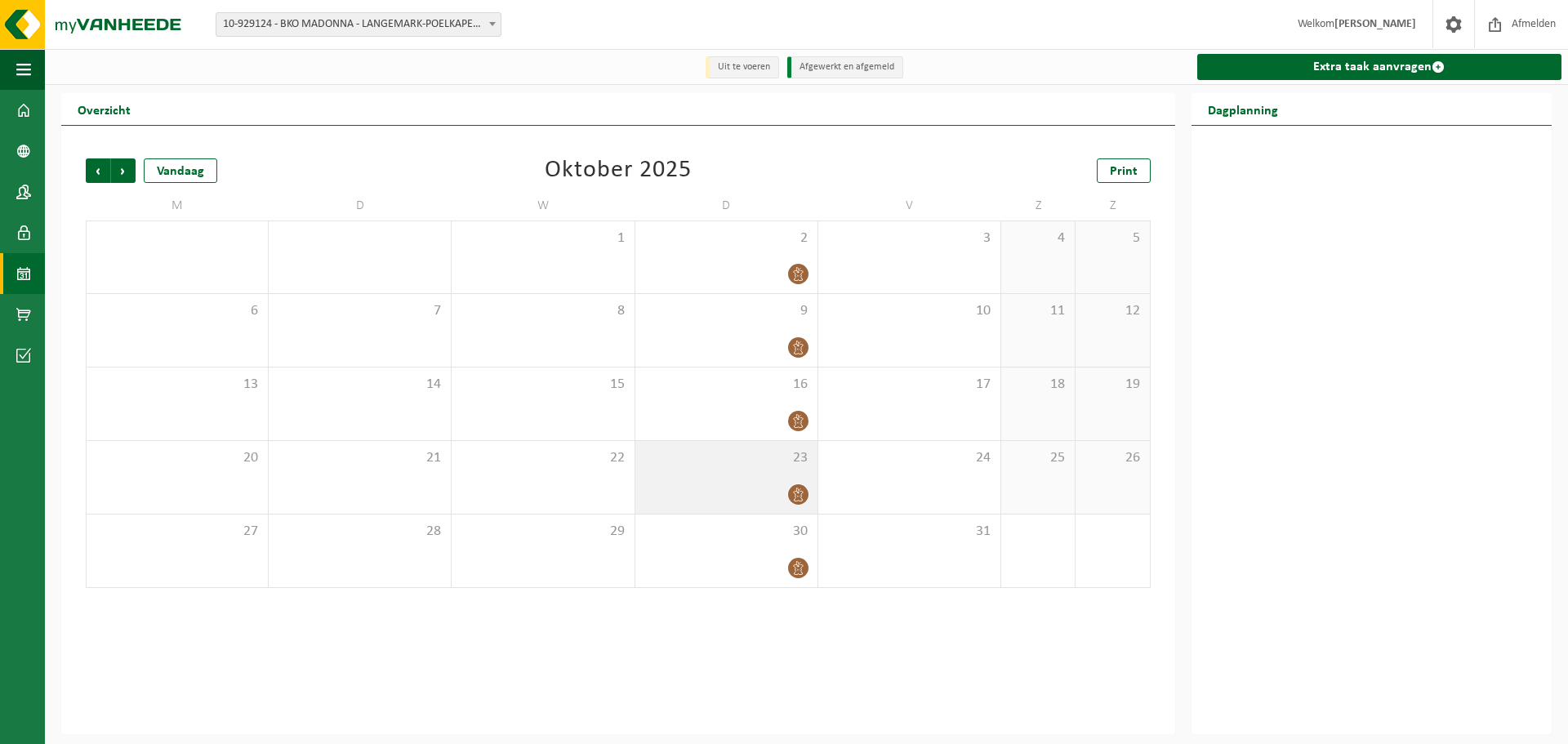
click at [796, 494] on icon at bounding box center [798, 494] width 14 height 14
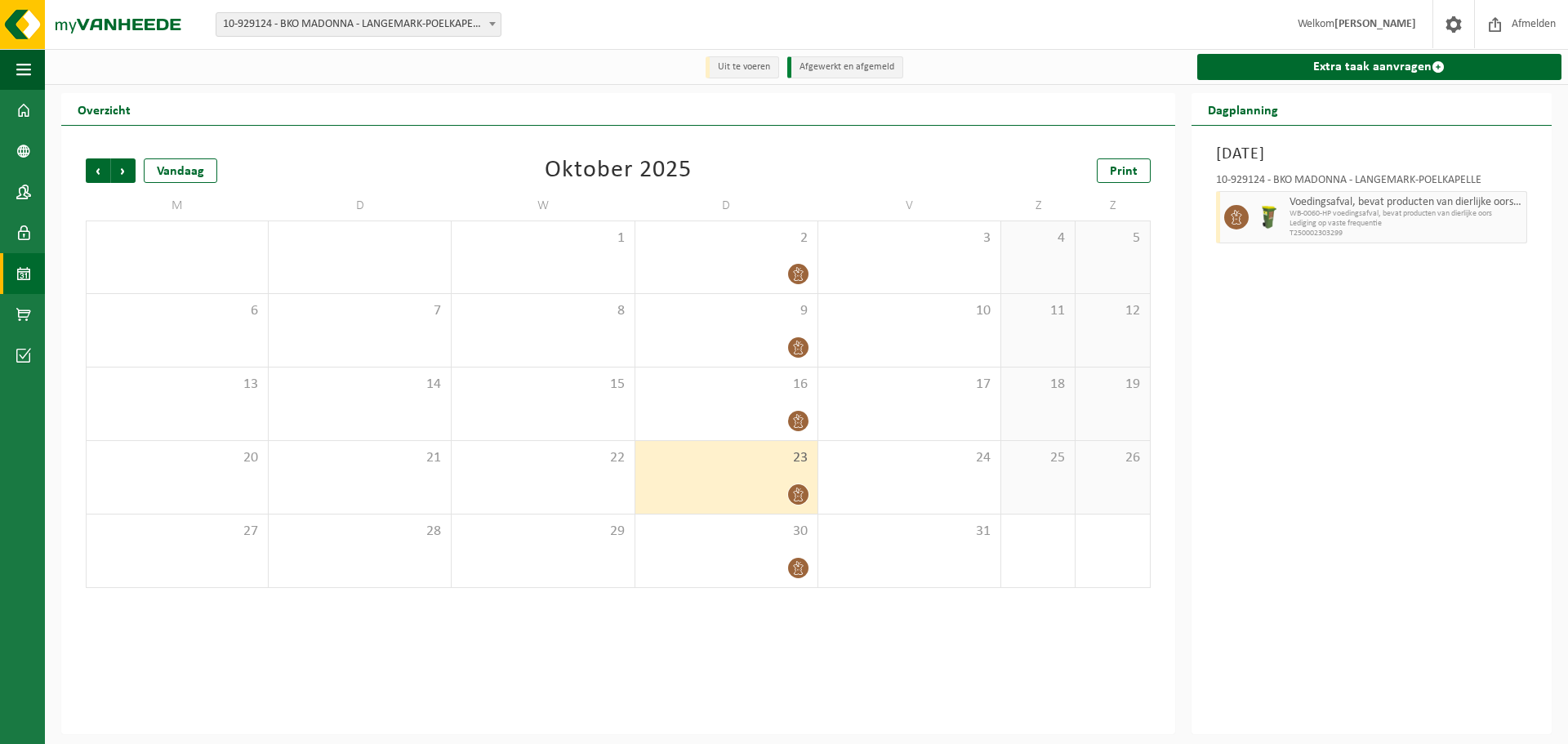
click at [1529, 211] on div "10-929124 - BKO MADONNA - LANGEMARK-POELKAPELLE Voedingsafval, bevat producten …" at bounding box center [1371, 207] width 328 height 79
click at [1515, 219] on span "button" at bounding box center [1515, 217] width 13 height 32
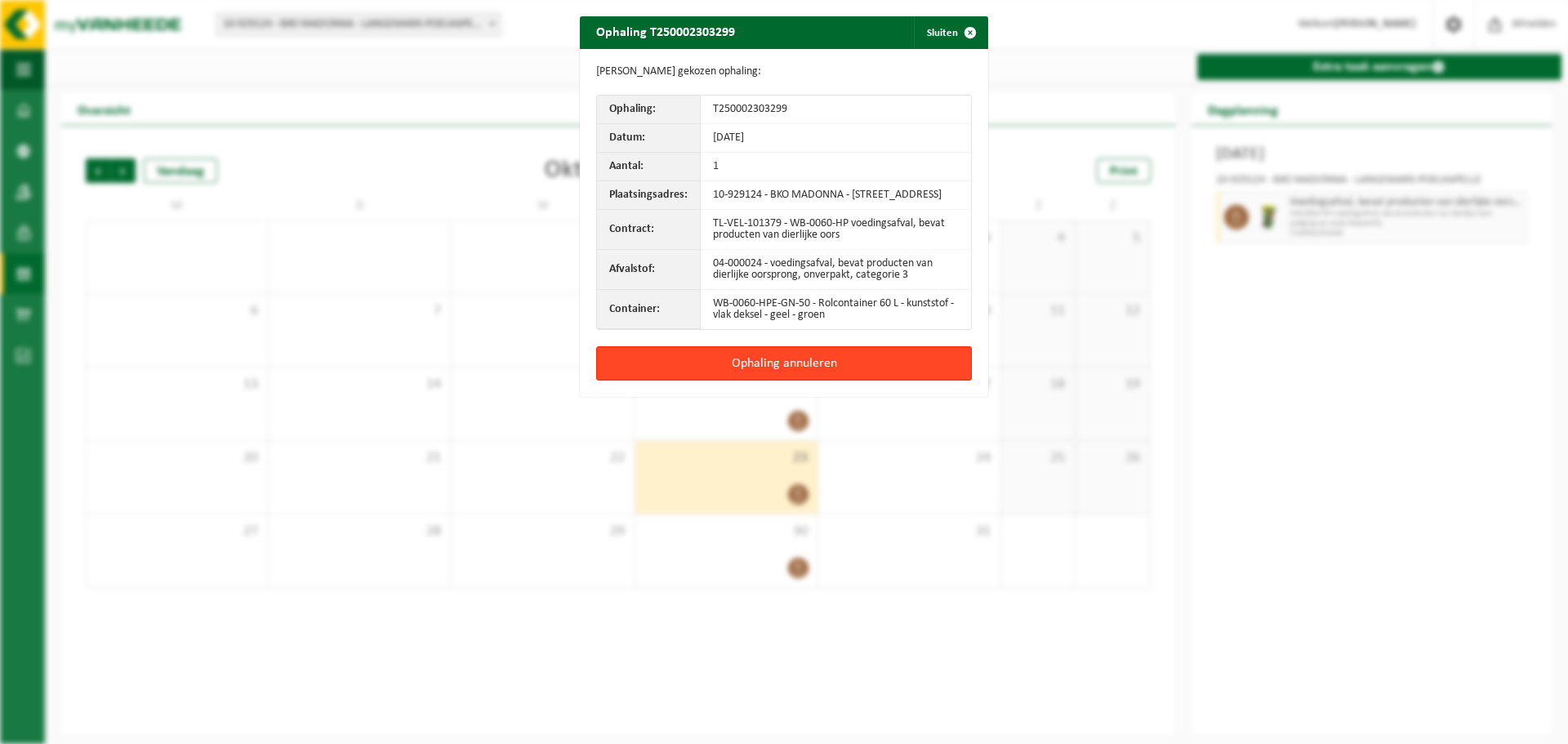
click at [811, 377] on button "Ophaling annuleren" at bounding box center [784, 363] width 376 height 34
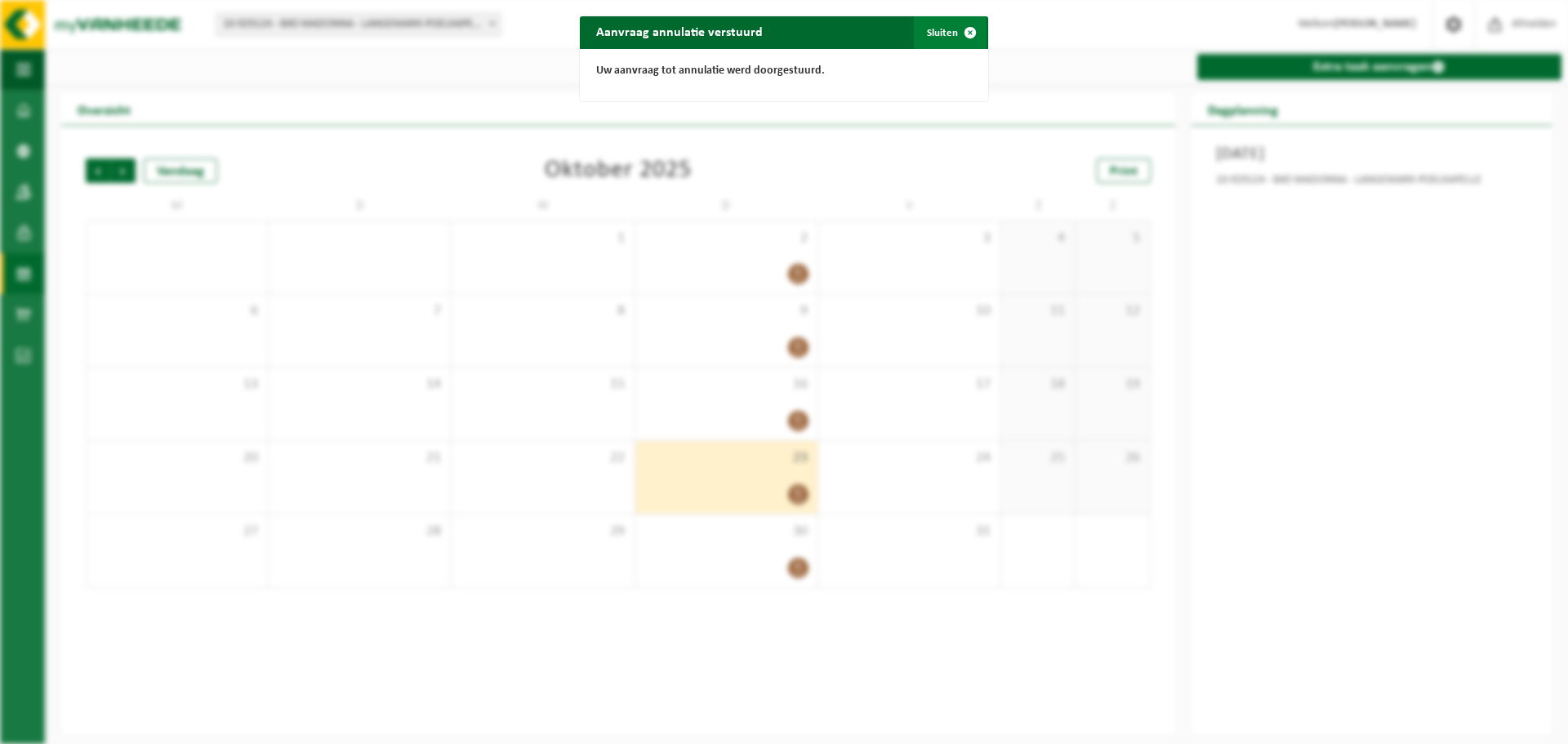
click at [943, 30] on button "Sluiten" at bounding box center [950, 32] width 73 height 32
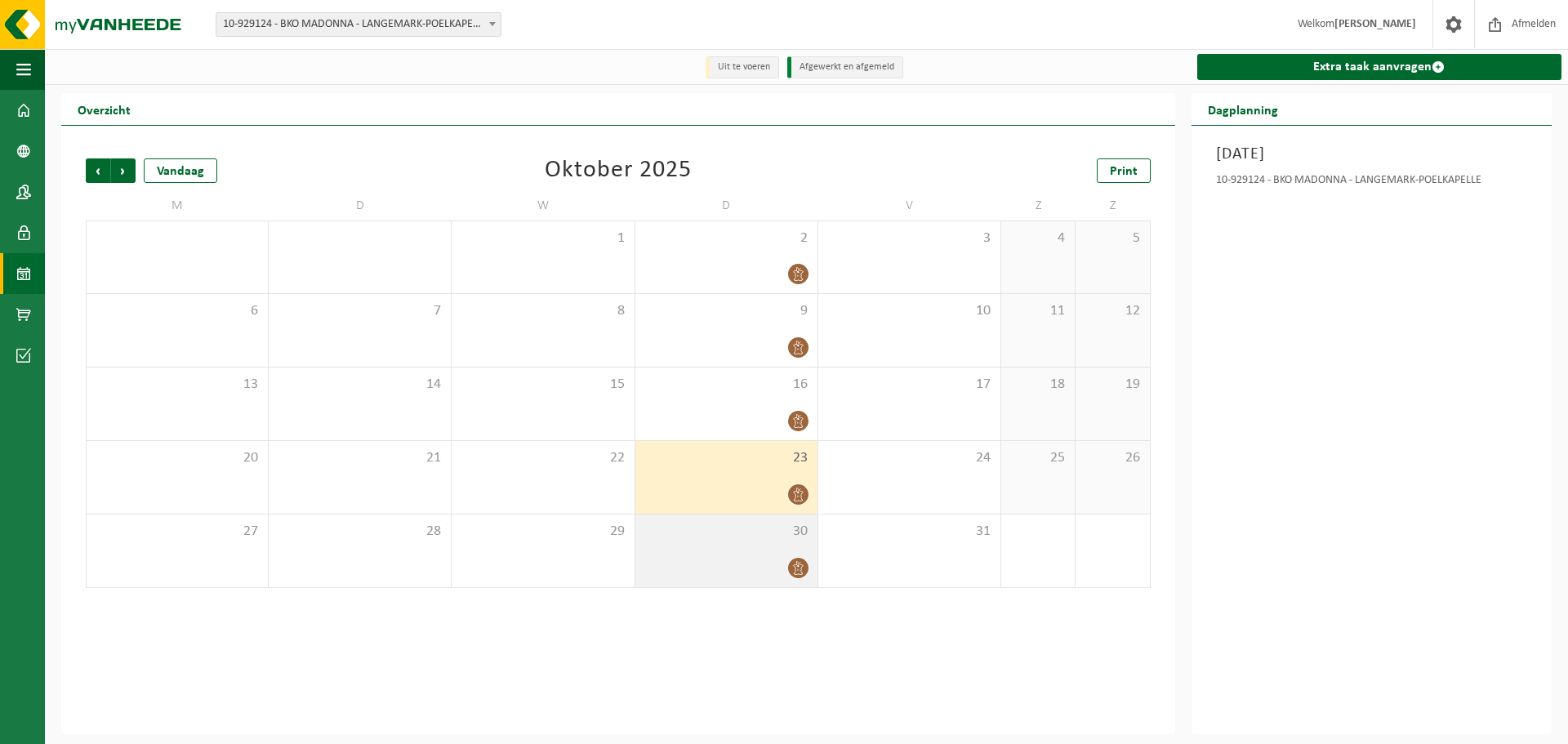
click at [794, 571] on icon at bounding box center [798, 568] width 14 height 14
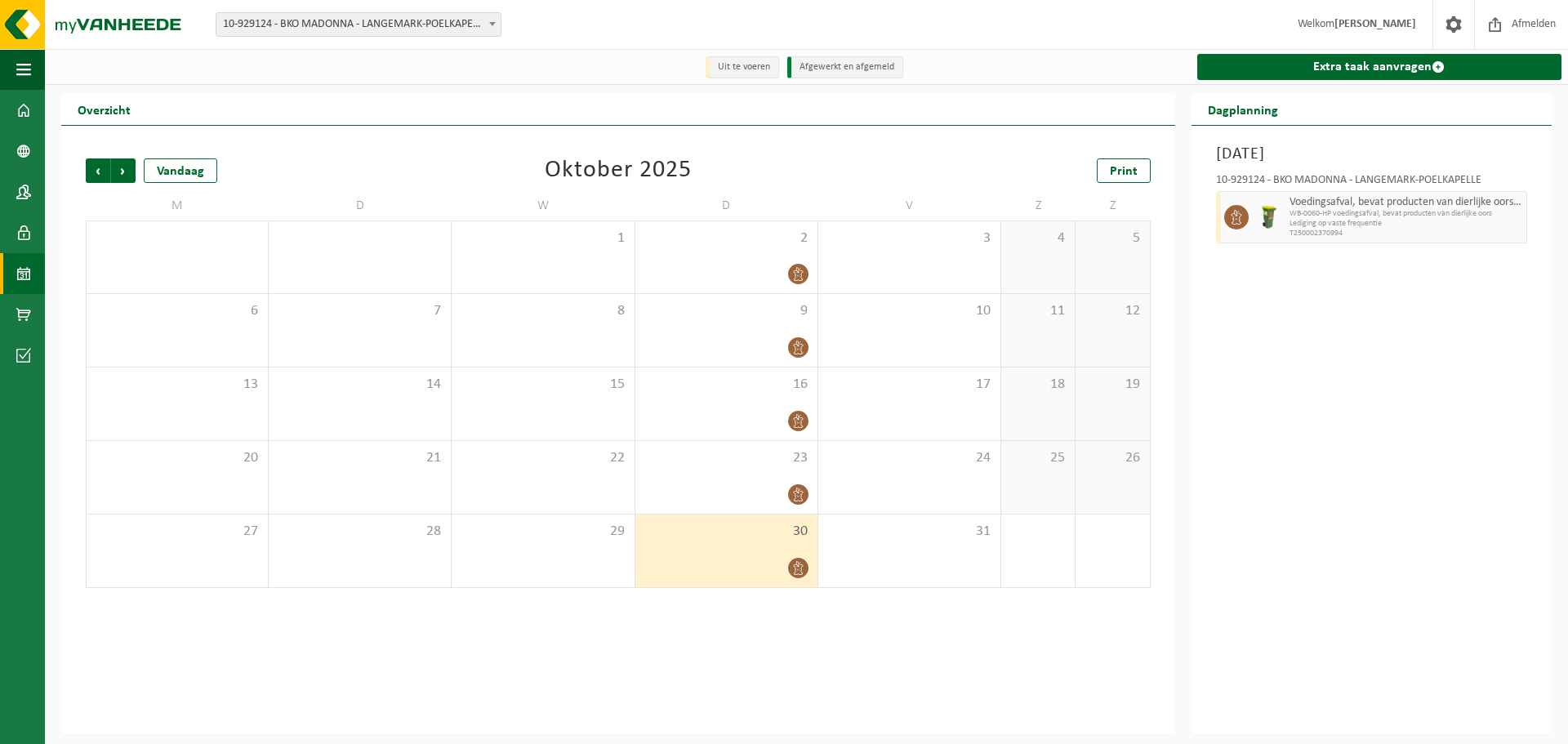
click at [799, 564] on icon at bounding box center [798, 568] width 14 height 14
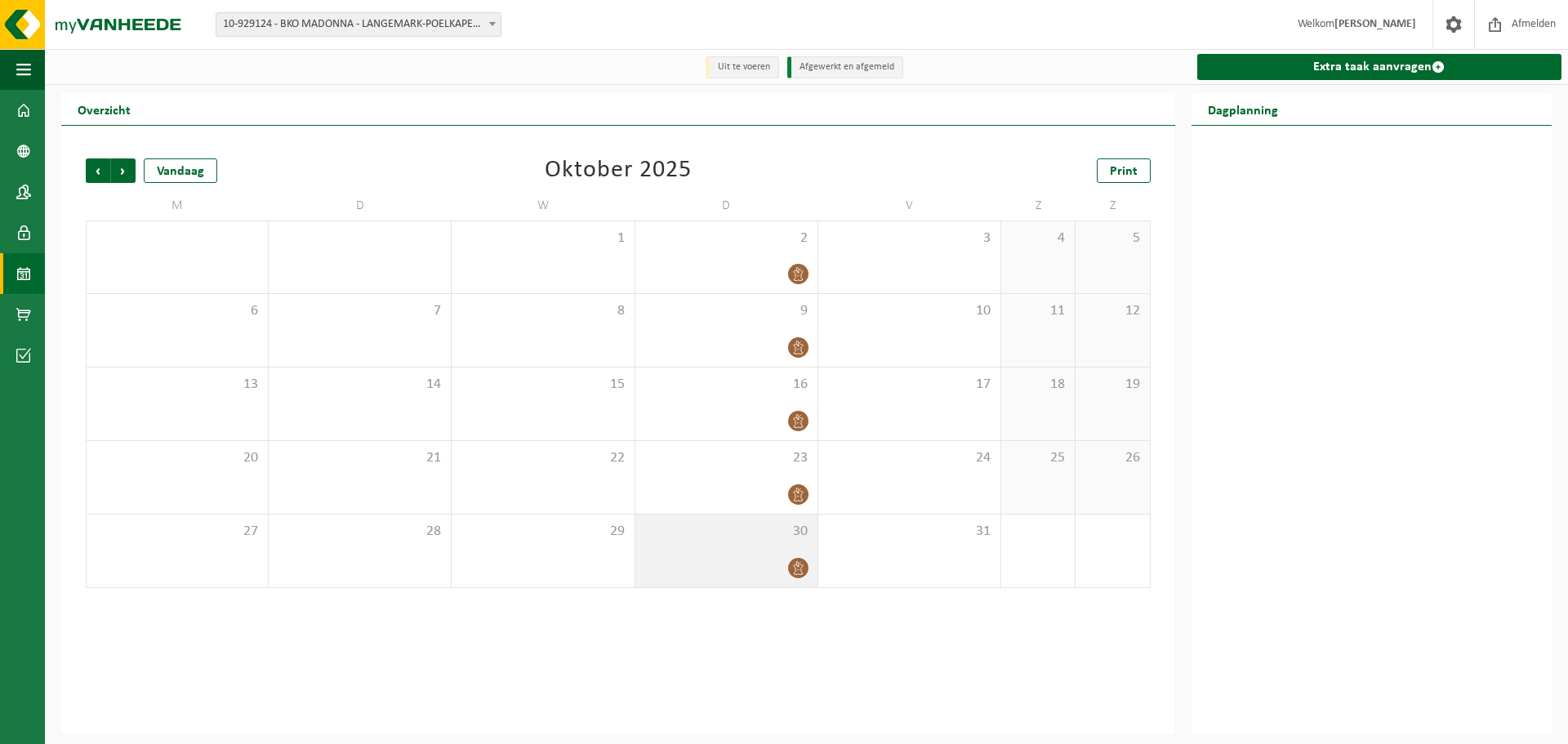
click at [799, 564] on icon at bounding box center [798, 568] width 14 height 14
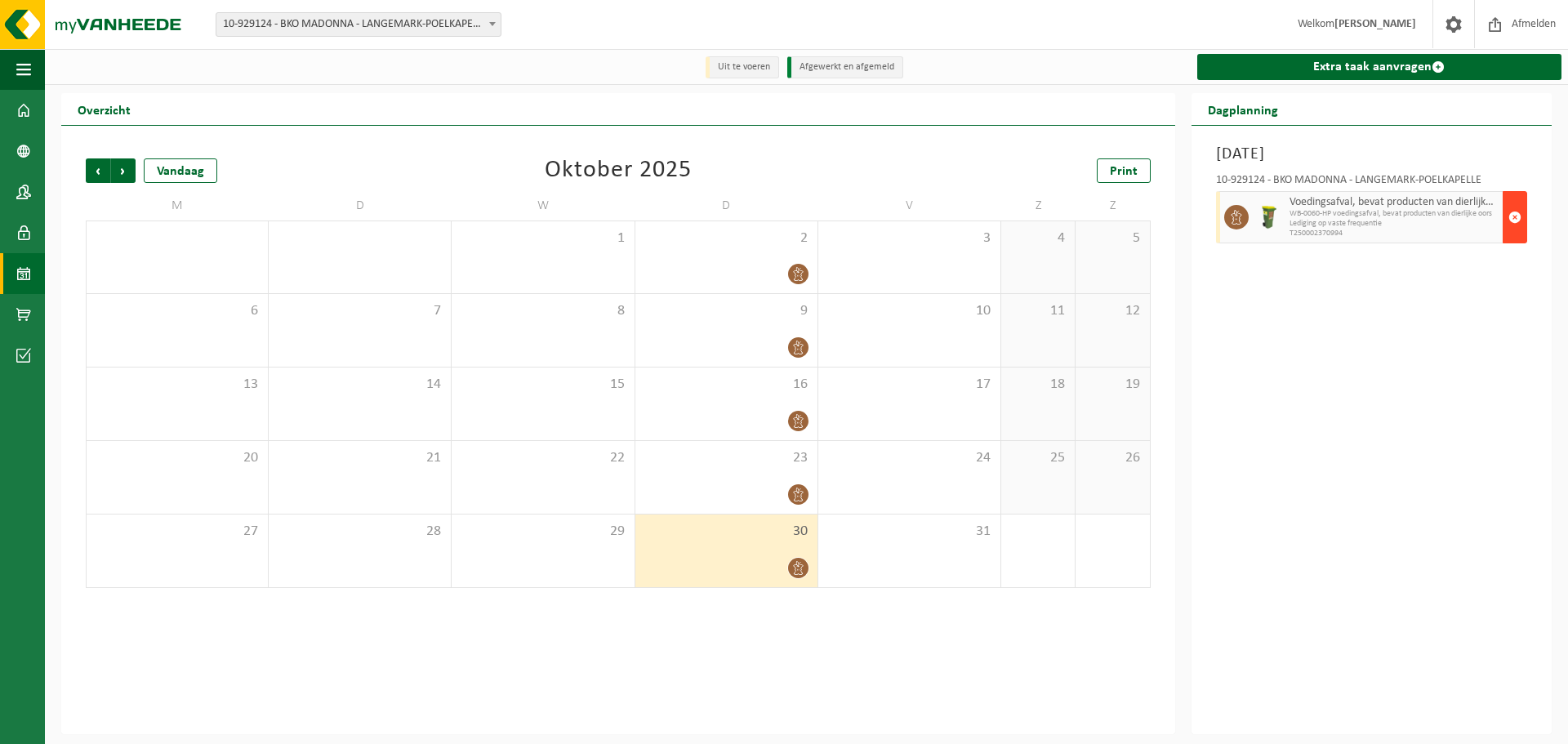
click at [1512, 228] on span "button" at bounding box center [1515, 217] width 13 height 32
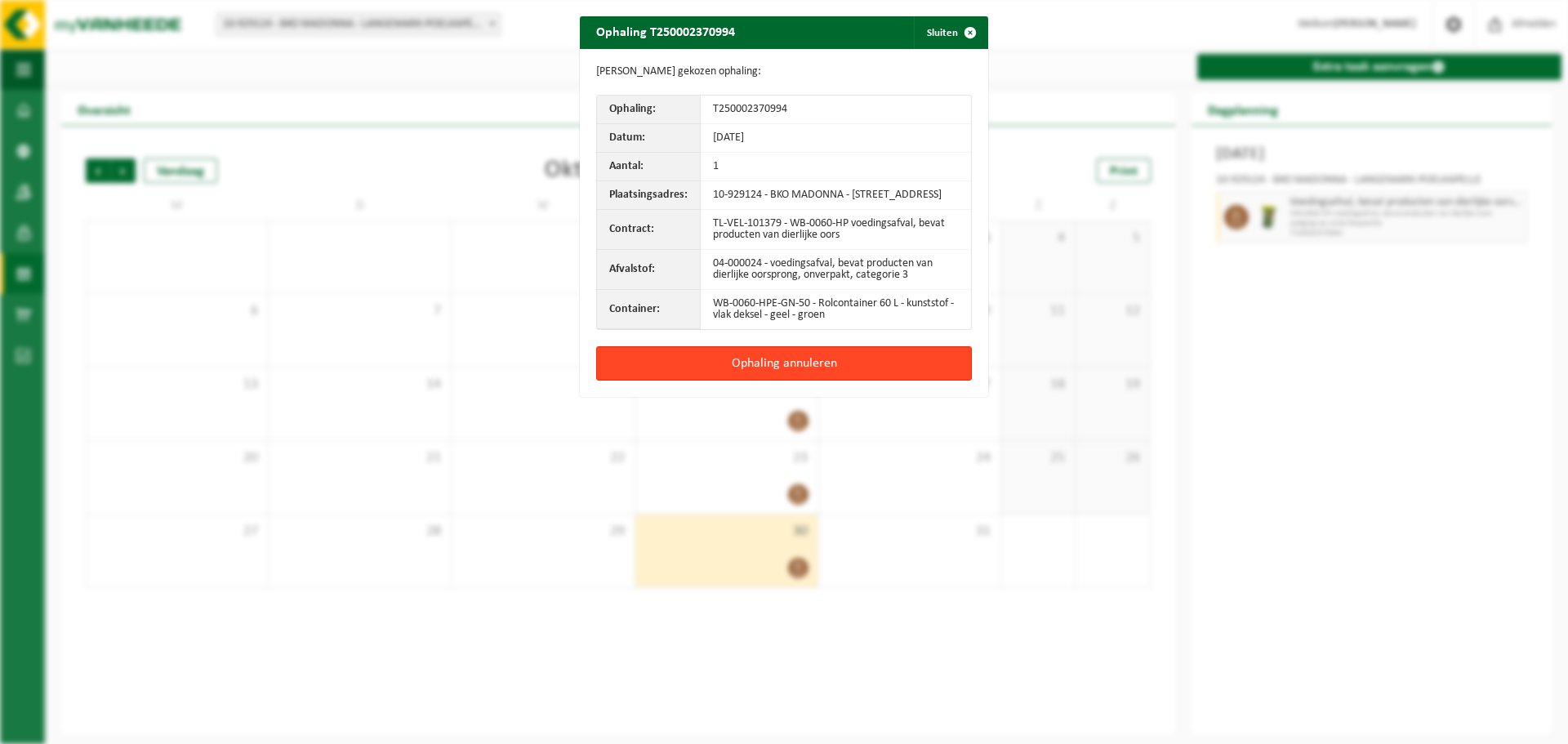
click at [830, 380] on button "Ophaling annuleren" at bounding box center [784, 363] width 376 height 34
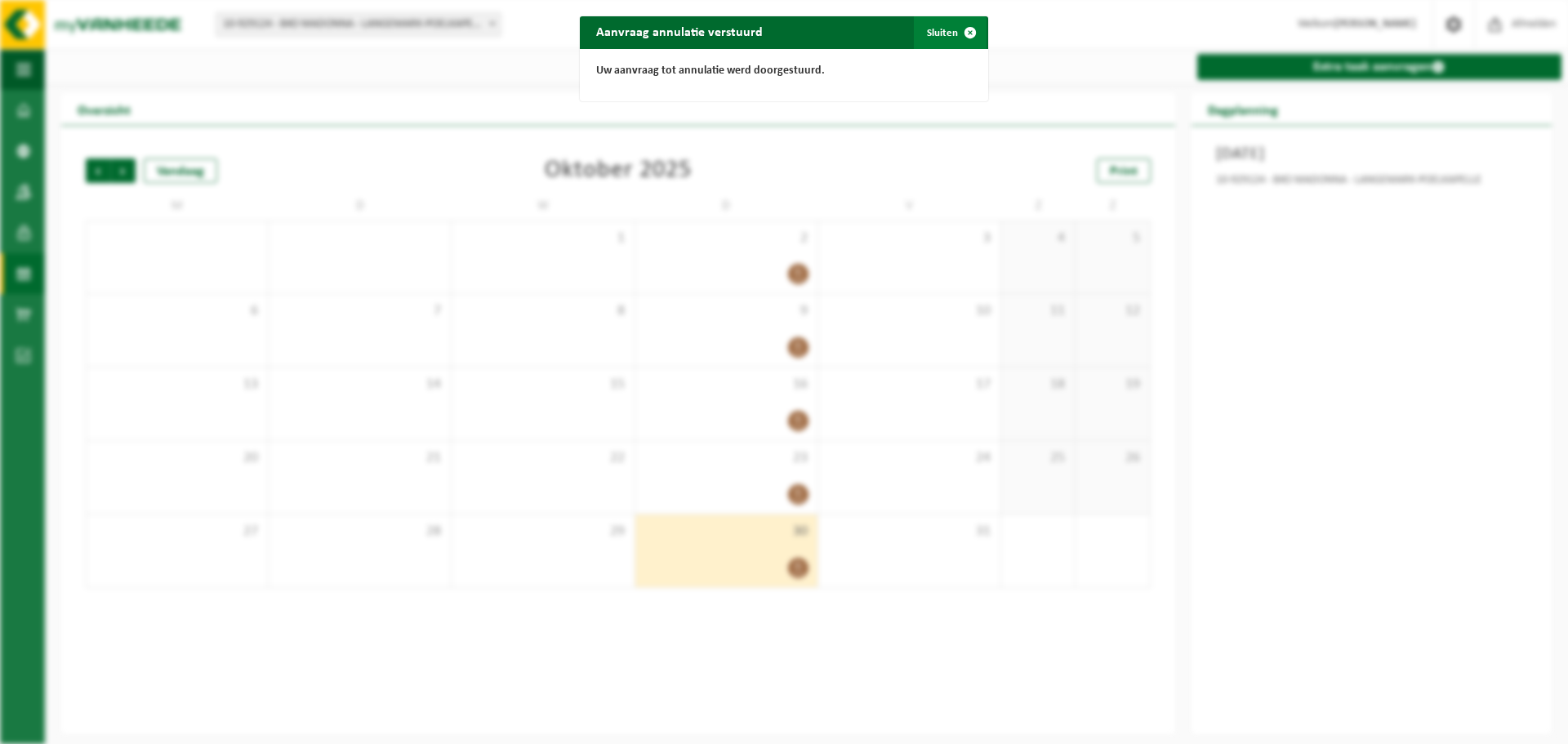
click at [955, 26] on span "button" at bounding box center [970, 32] width 32 height 32
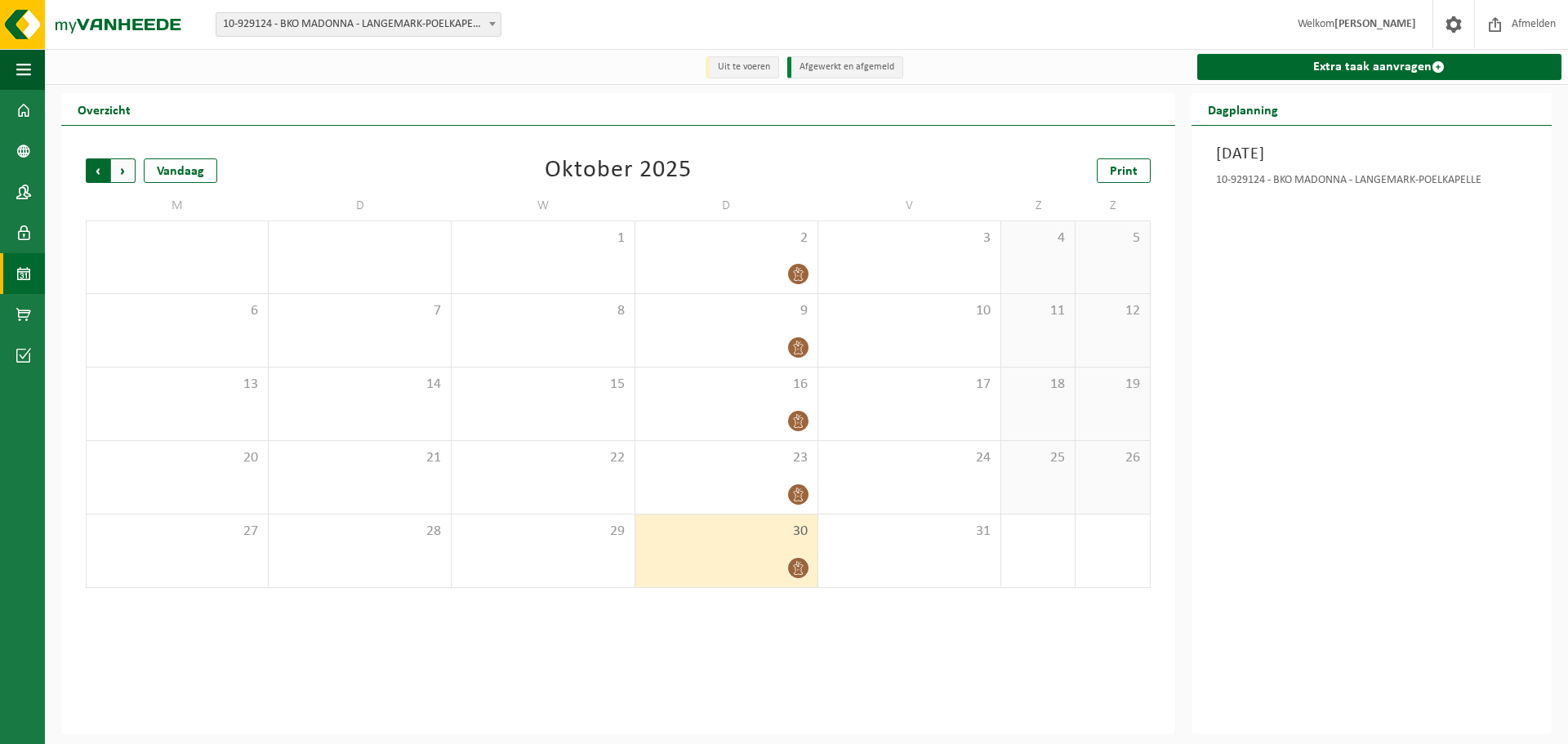
click at [126, 177] on span "Volgende" at bounding box center [123, 171] width 25 height 25
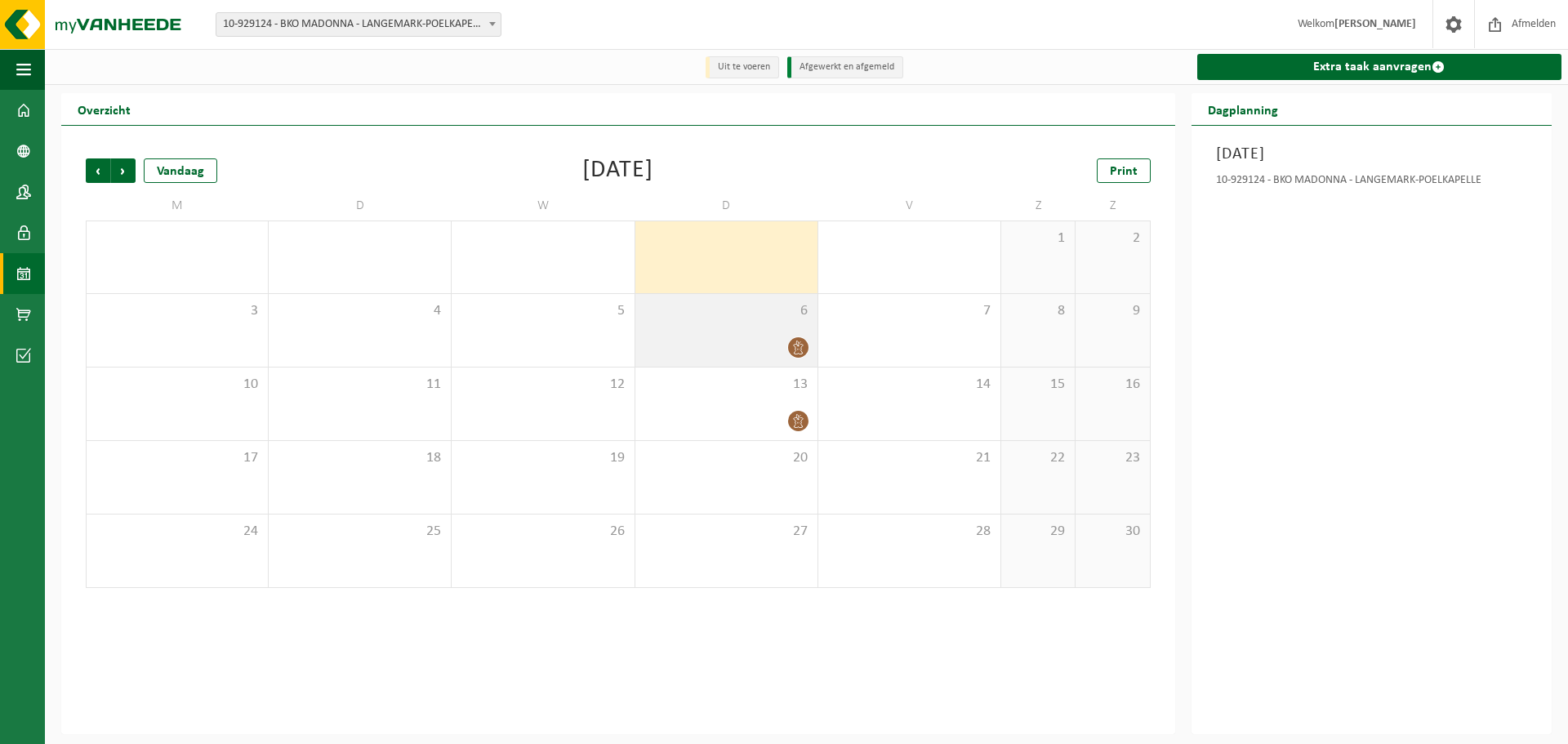
click at [794, 352] on icon at bounding box center [798, 347] width 14 height 14
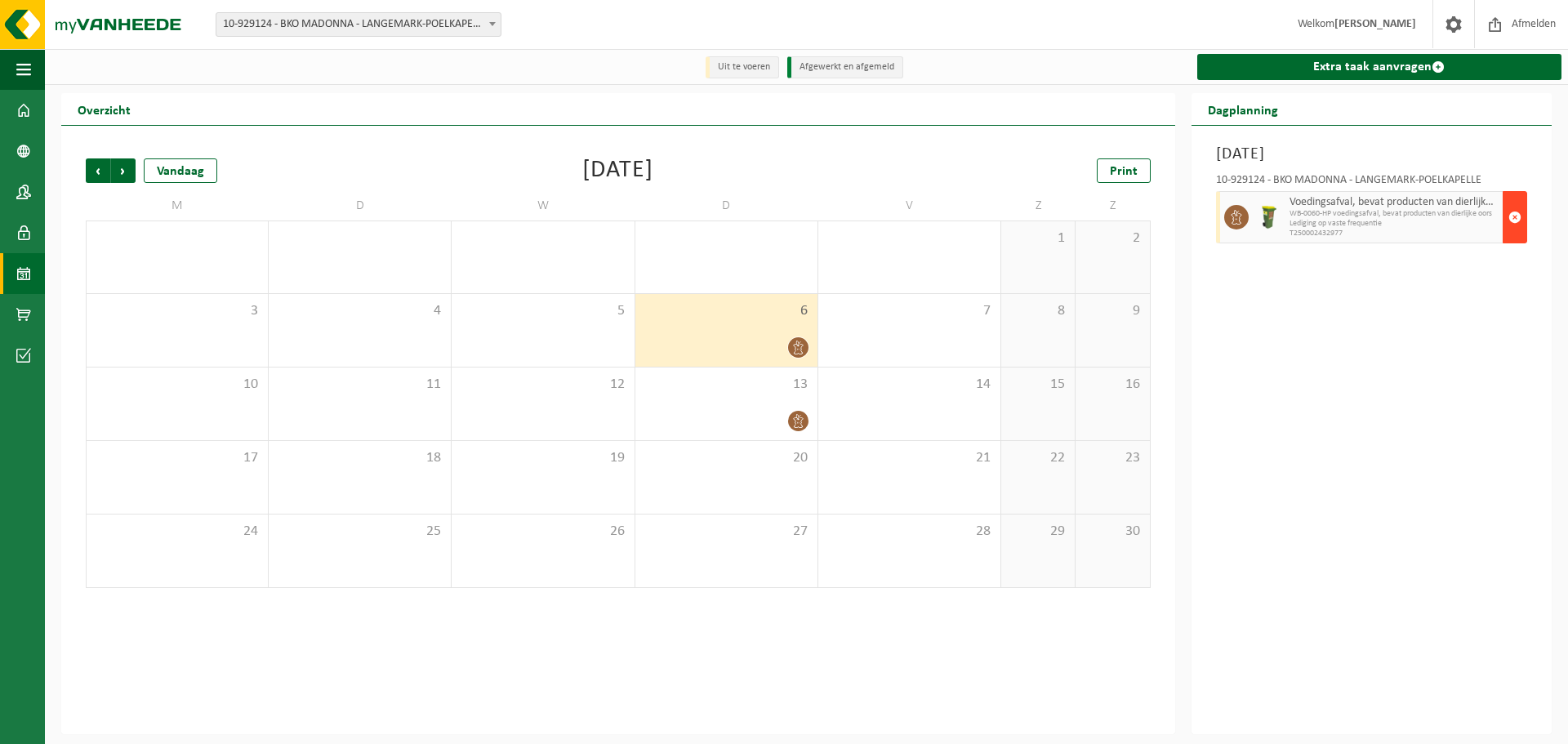
click at [1509, 217] on span "button" at bounding box center [1515, 217] width 13 height 32
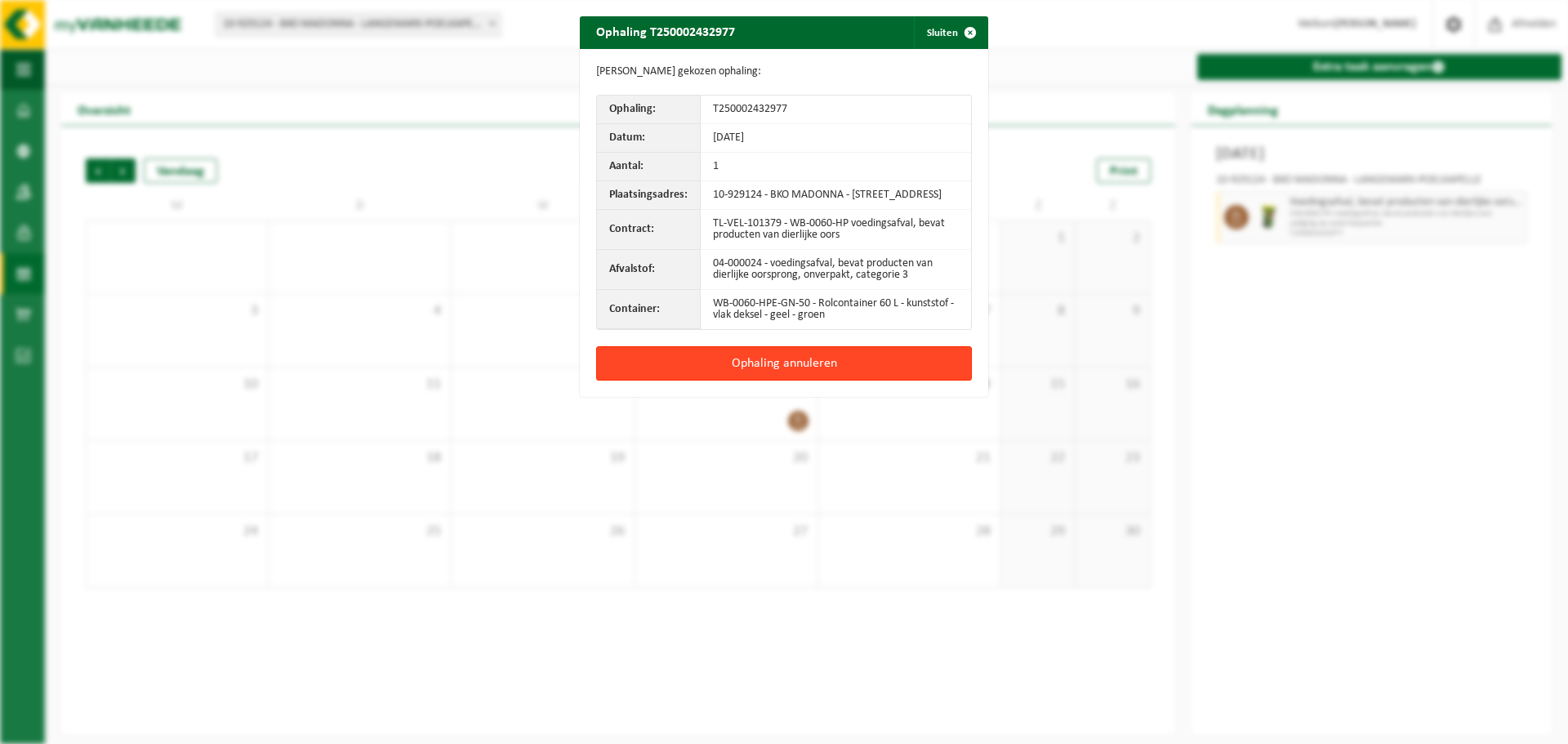
click at [820, 377] on button "Ophaling annuleren" at bounding box center [784, 363] width 376 height 34
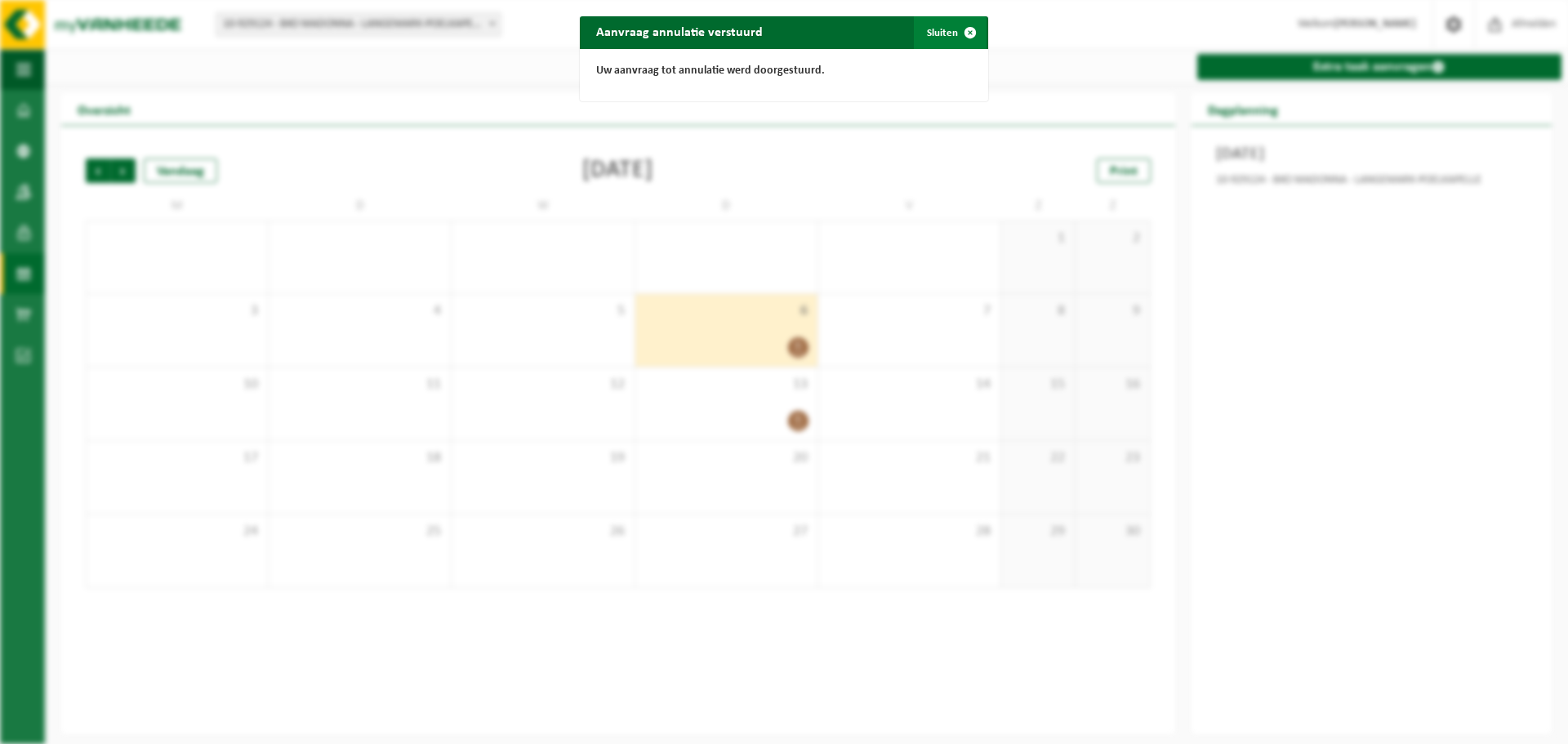
click at [918, 40] on button "Sluiten" at bounding box center [950, 32] width 73 height 32
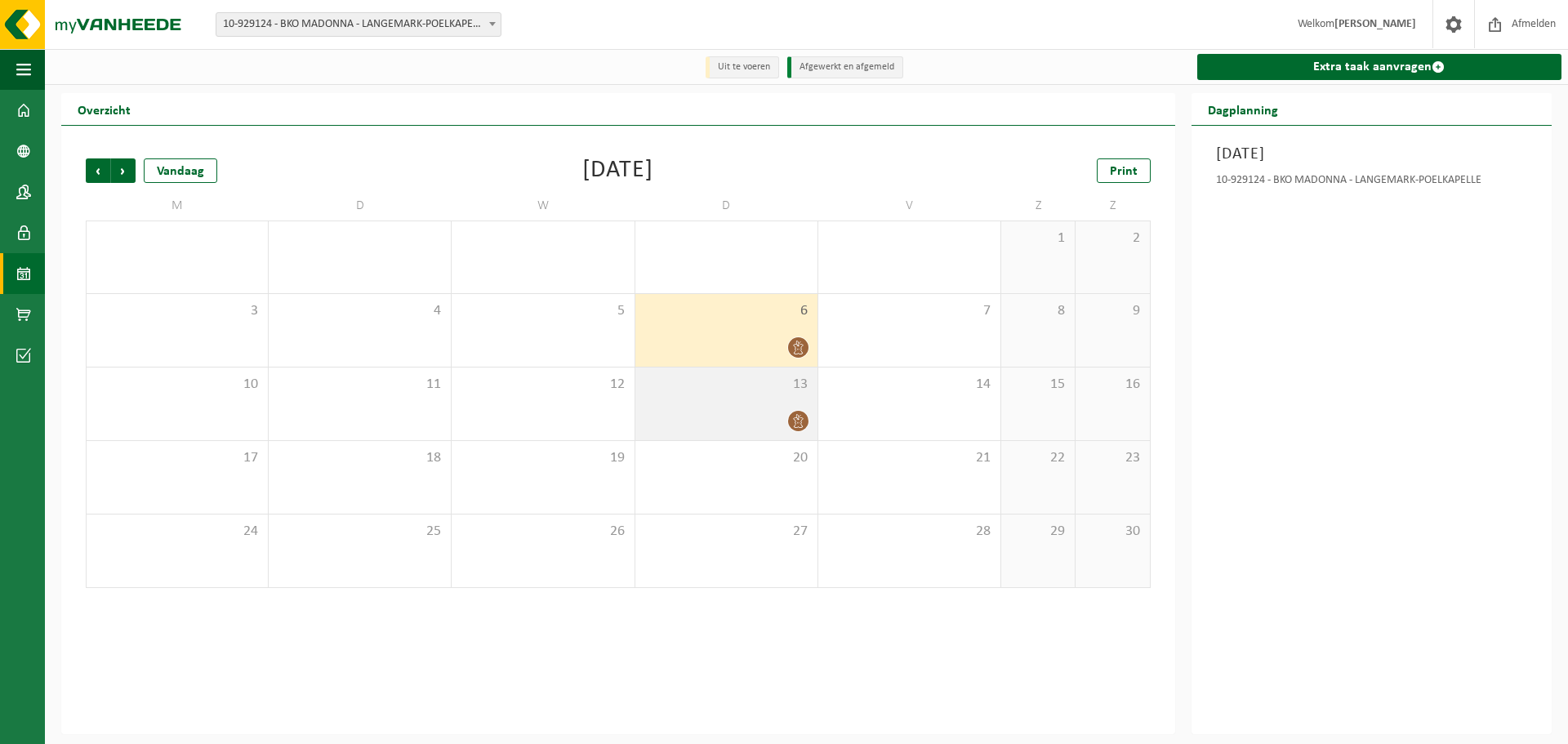
click at [805, 426] on icon at bounding box center [798, 421] width 14 height 14
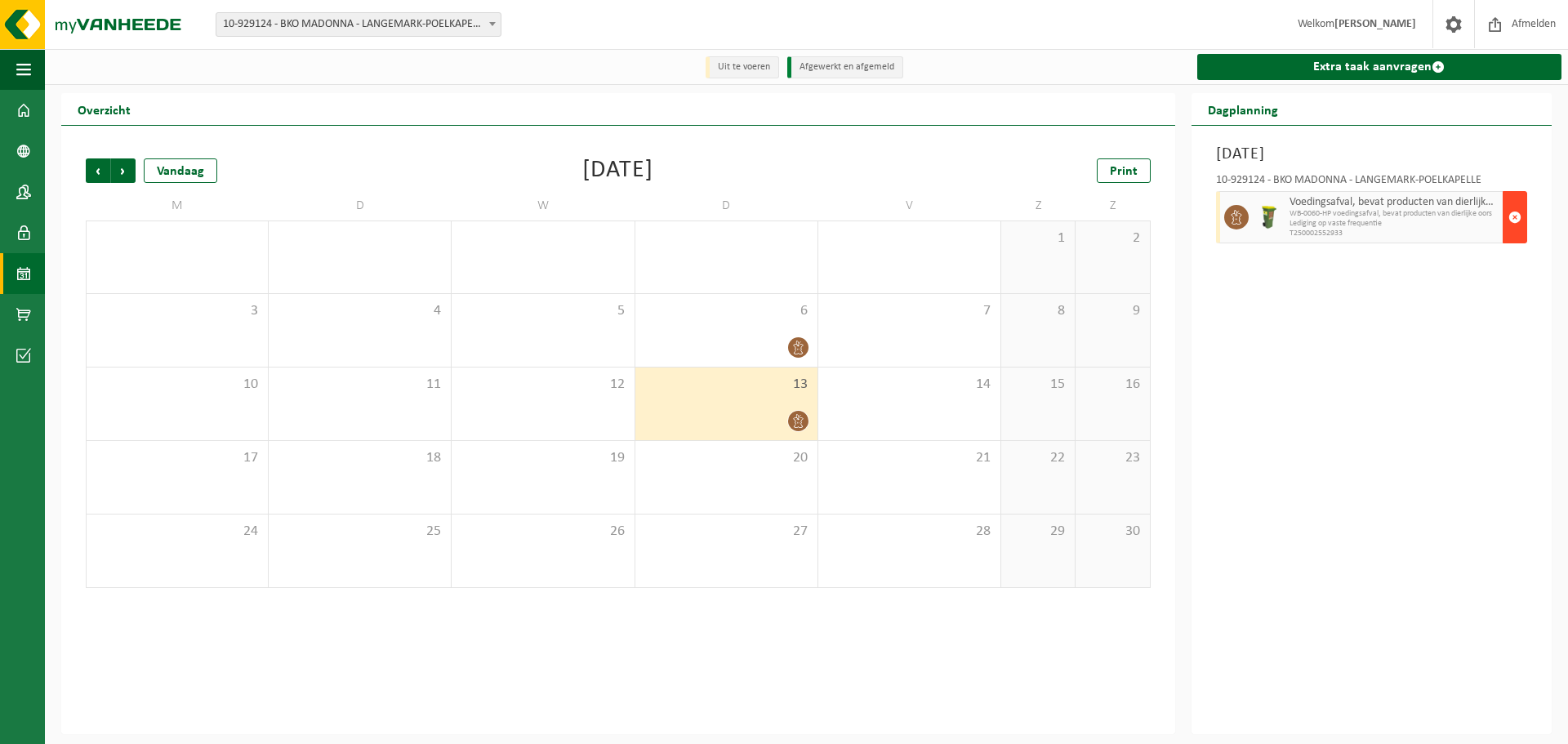
click at [1521, 216] on span "button" at bounding box center [1515, 217] width 13 height 32
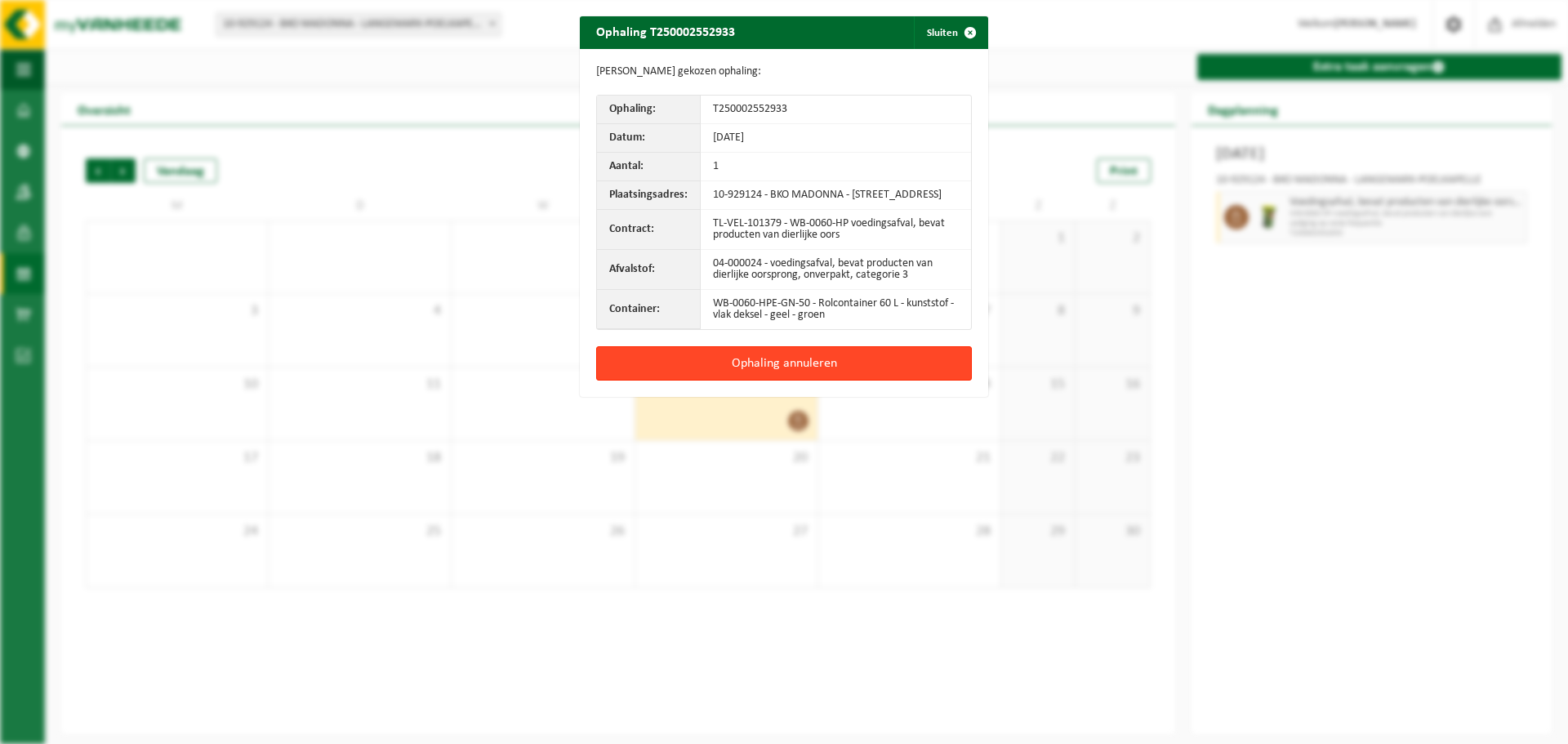
click at [758, 380] on button "Ophaling annuleren" at bounding box center [784, 363] width 376 height 34
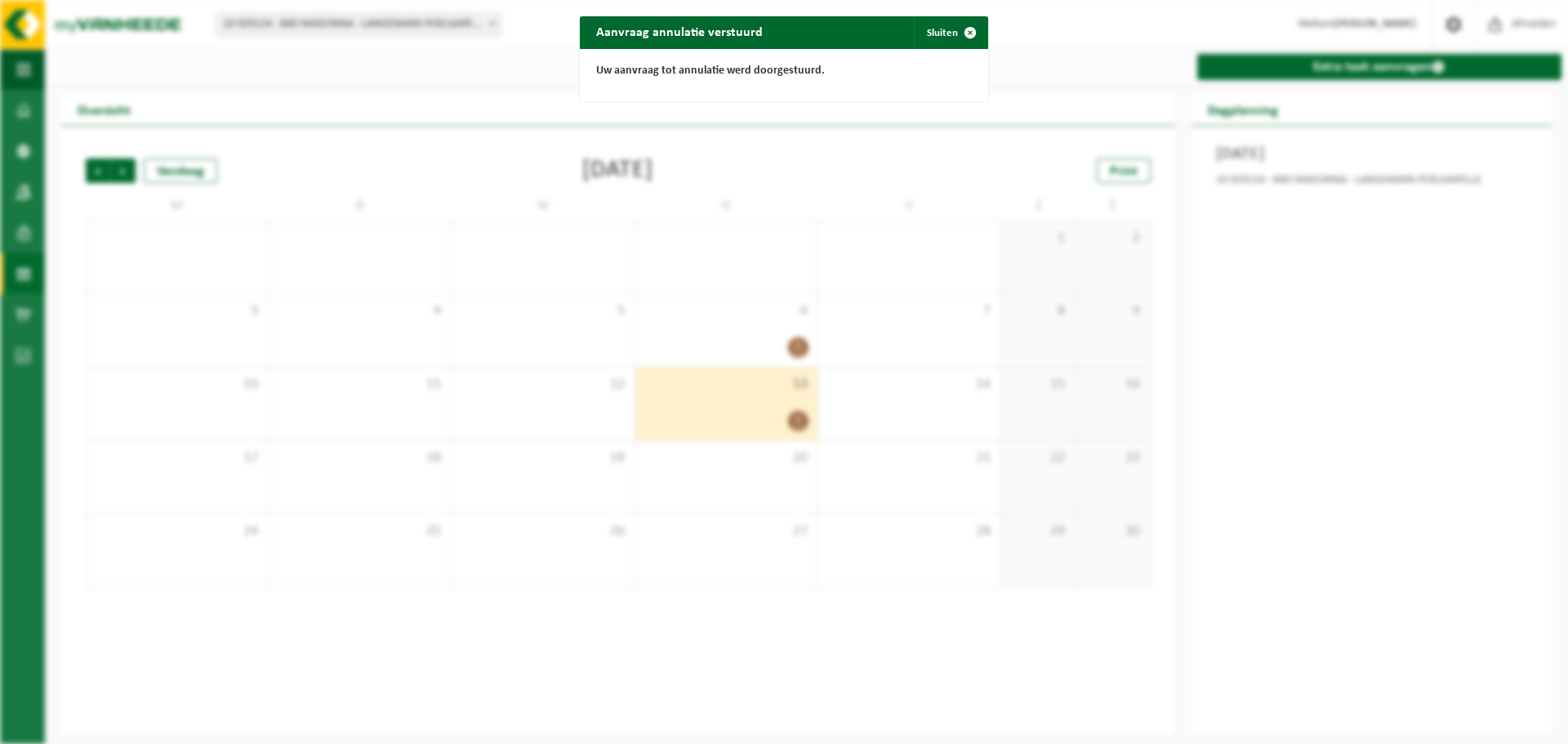
click at [940, 5] on div "Aanvraag annulatie verstuurd Sluiten Uw aanvraag tot annulatie werd doorgestuur…" at bounding box center [784, 372] width 1568 height 744
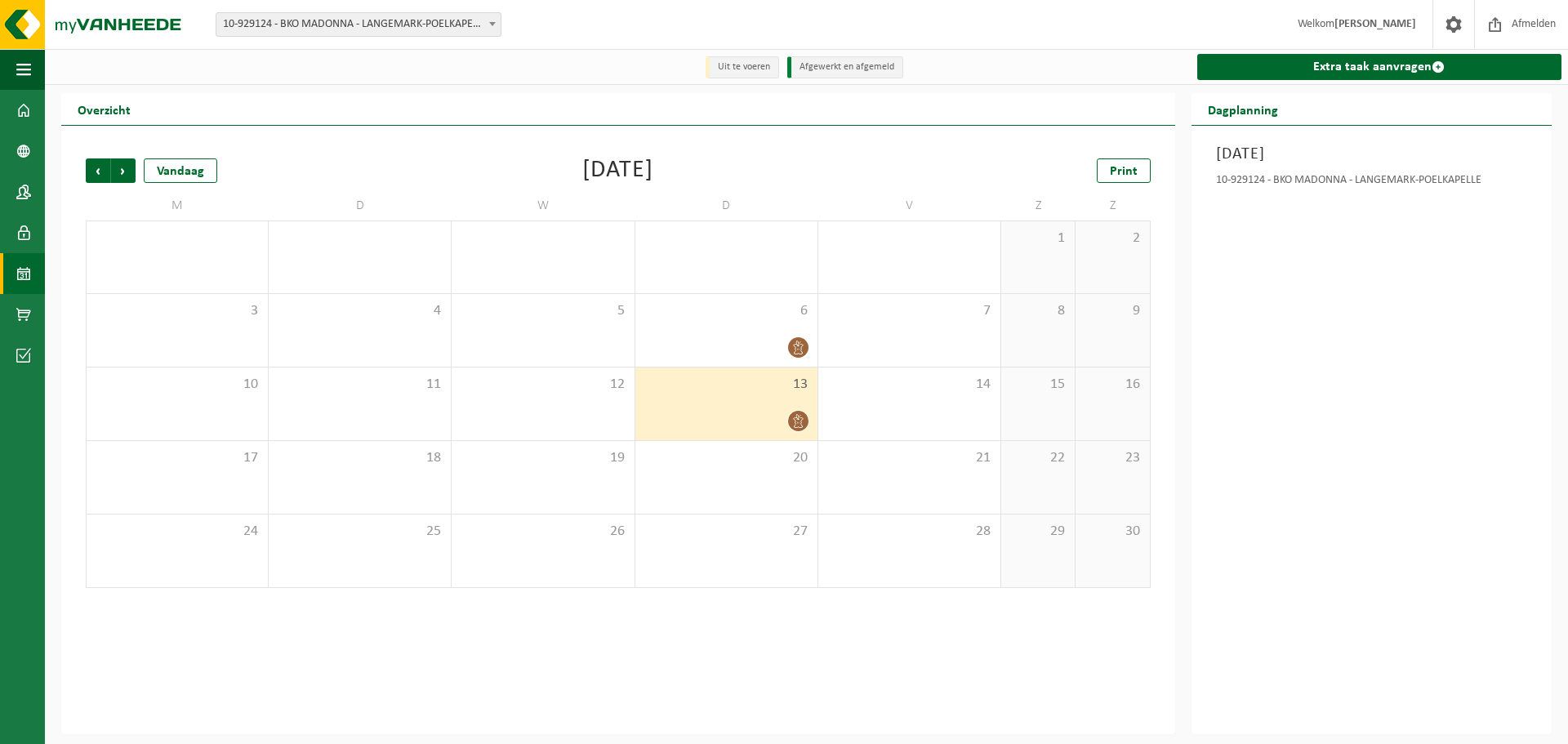
click at [939, 35] on div "Vestiging: 10-929123 - BKO LANGEMARK - LANGEMARK 10-929124 - BKO MADONNA - LANG…" at bounding box center [784, 25] width 1568 height 50
click at [792, 430] on span at bounding box center [798, 421] width 20 height 20
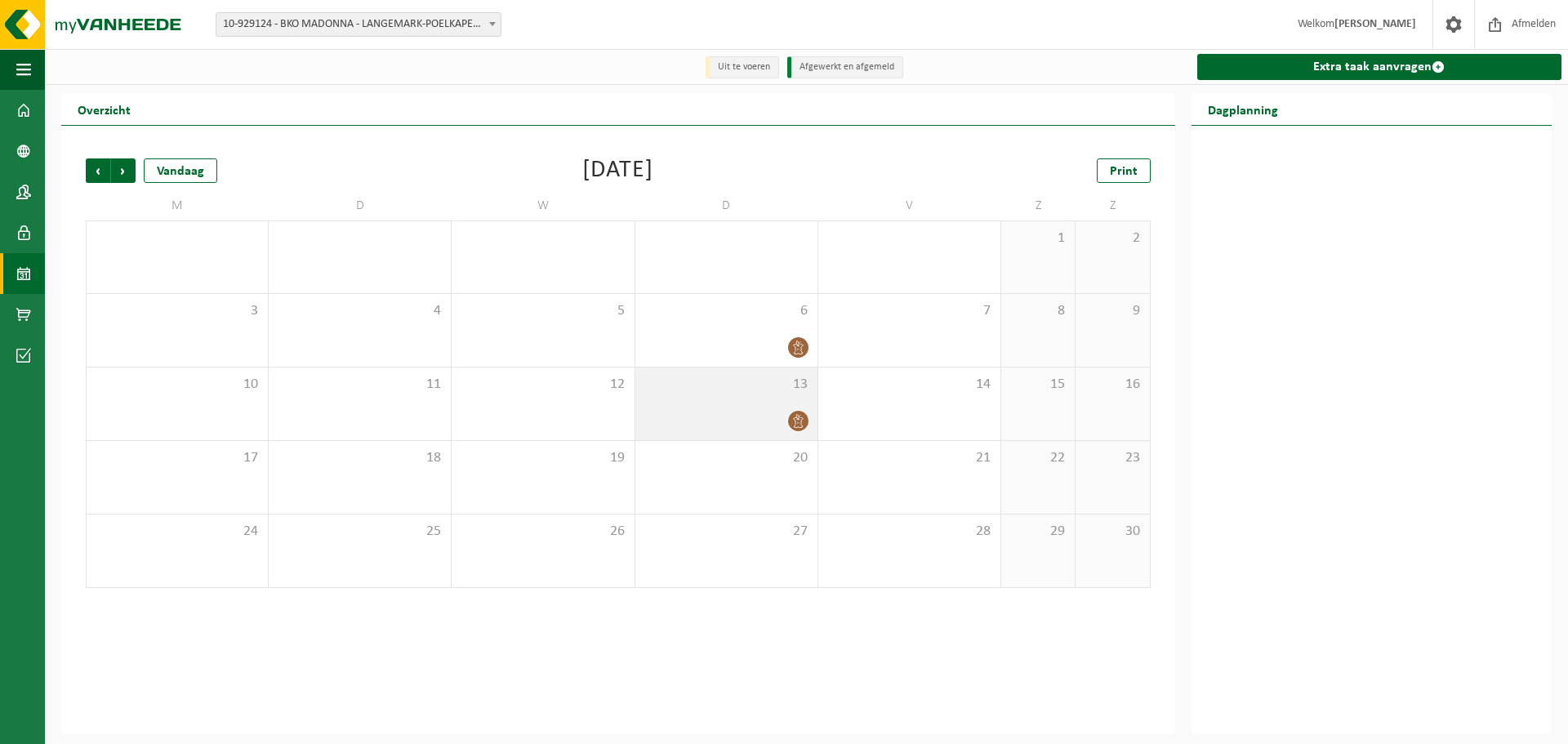
click at [793, 423] on icon at bounding box center [798, 421] width 14 height 14
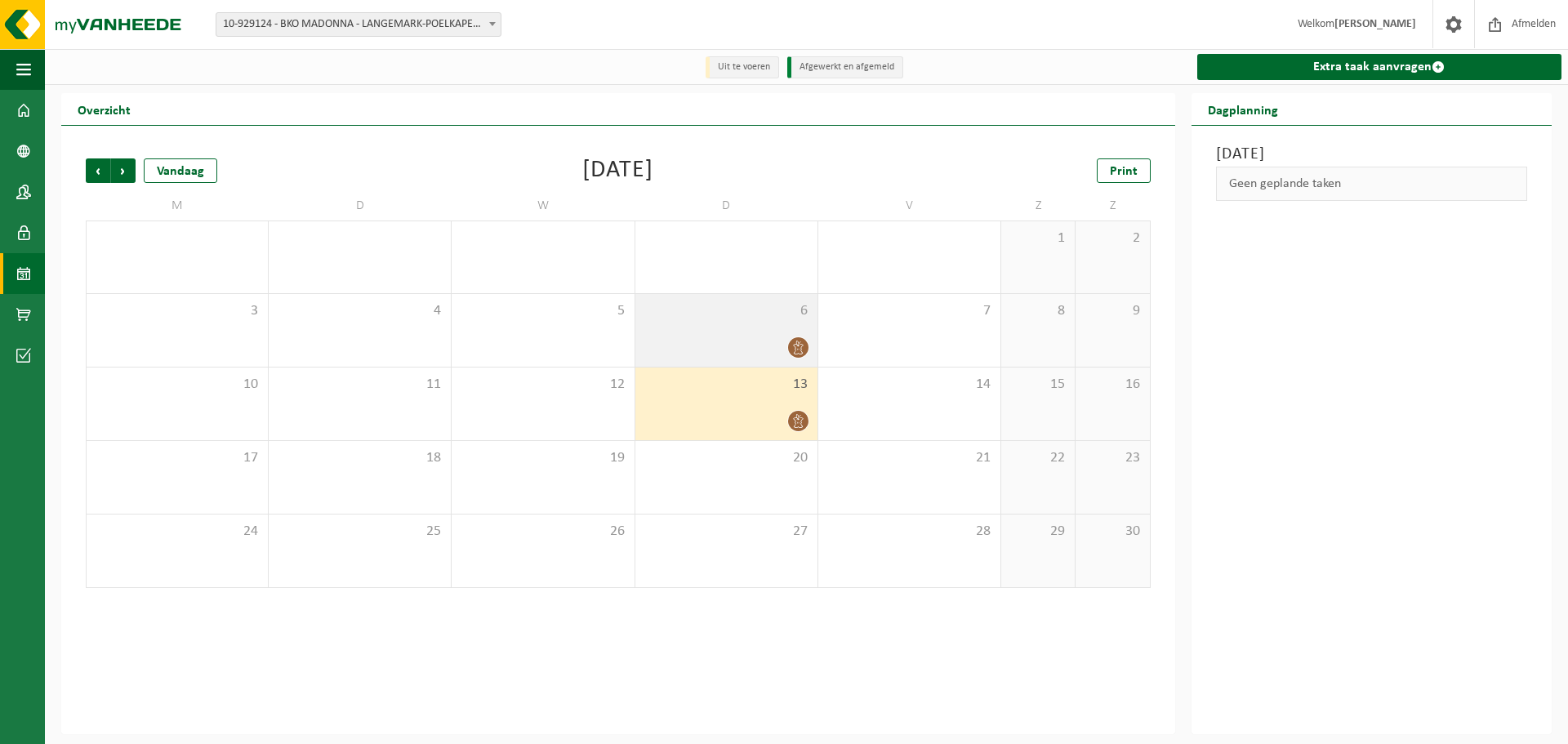
click at [799, 340] on span at bounding box center [798, 347] width 20 height 20
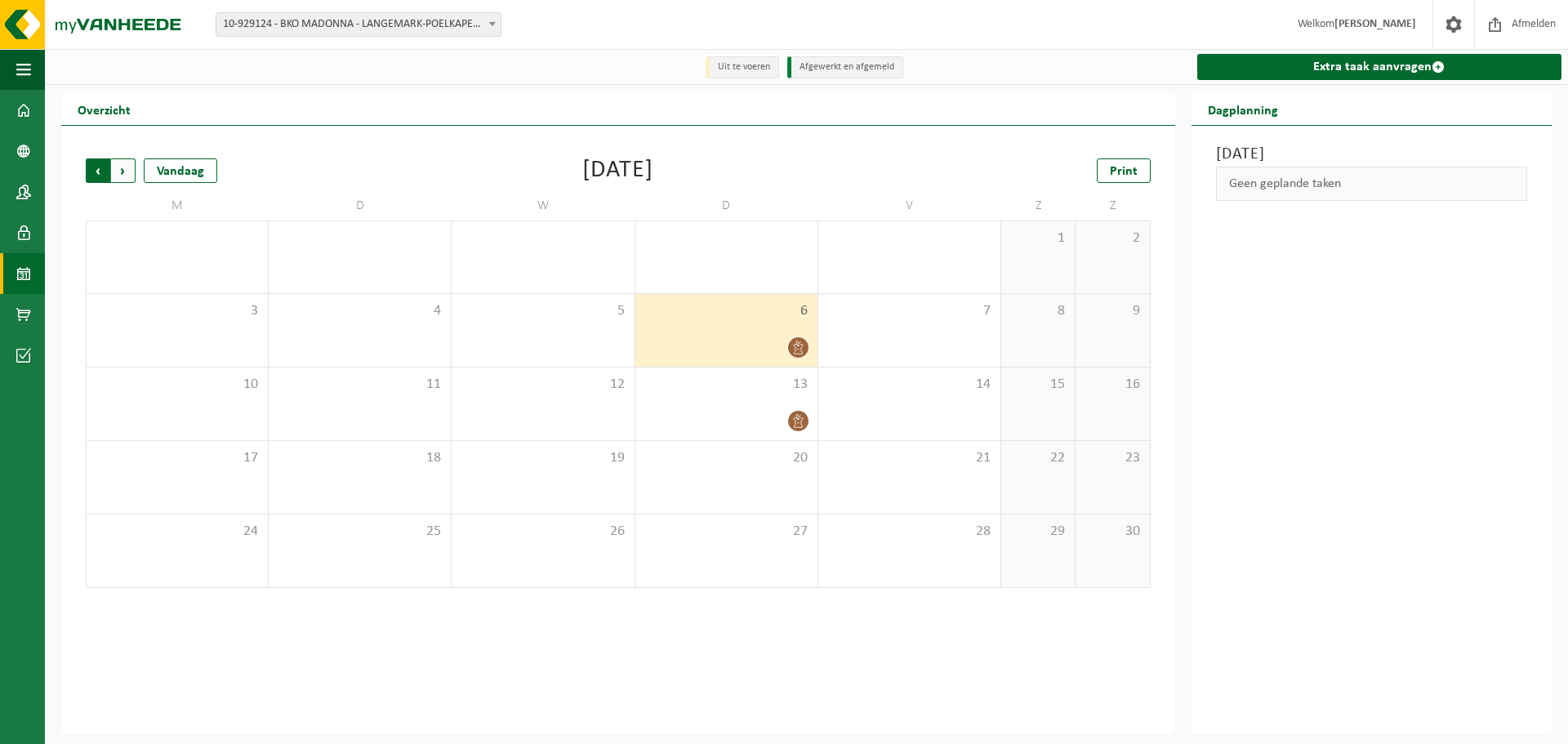
click at [125, 174] on span "Volgende" at bounding box center [123, 171] width 25 height 25
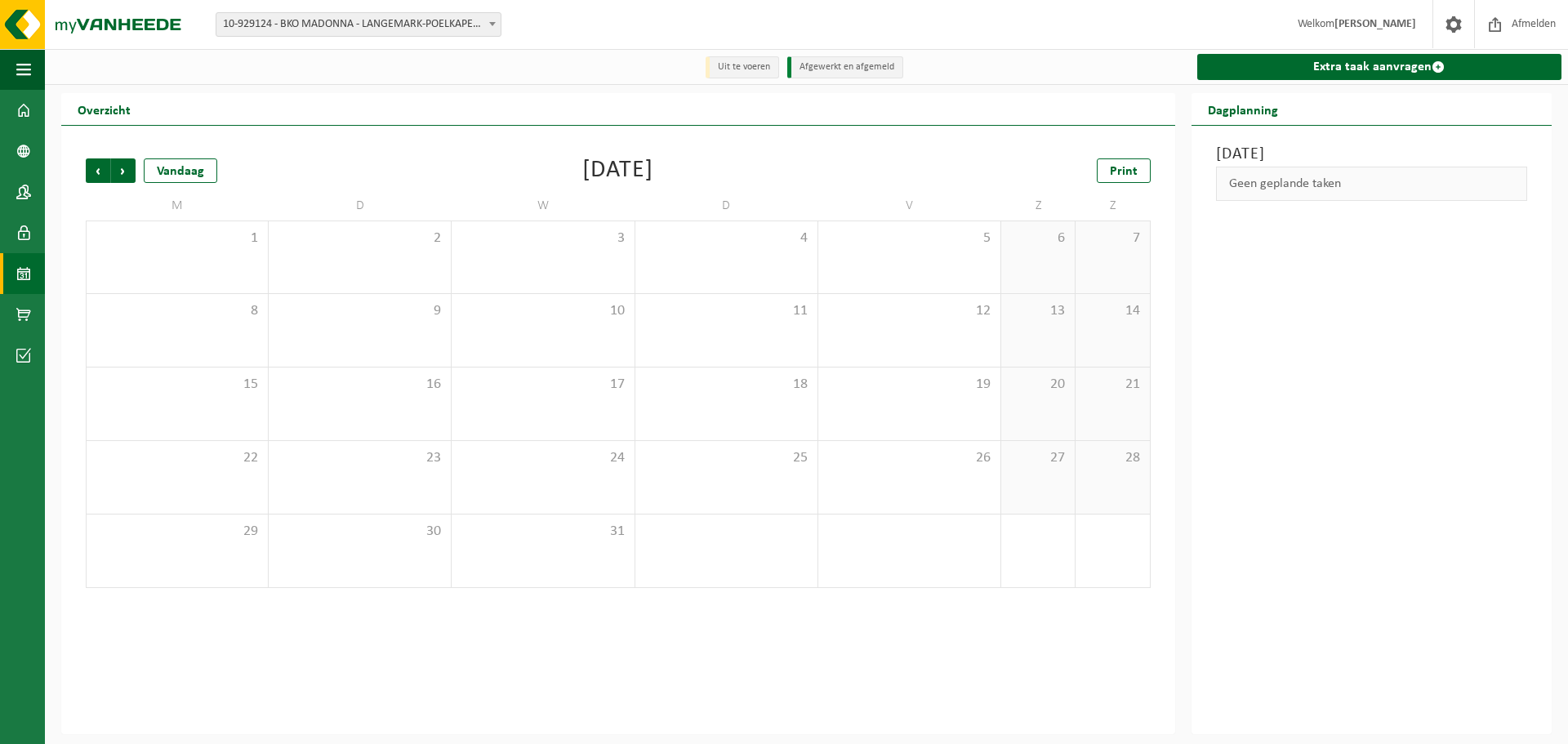
click at [334, 26] on span "10-929124 - BKO MADONNA - LANGEMARK-POELKAPELLE" at bounding box center [359, 24] width 284 height 23
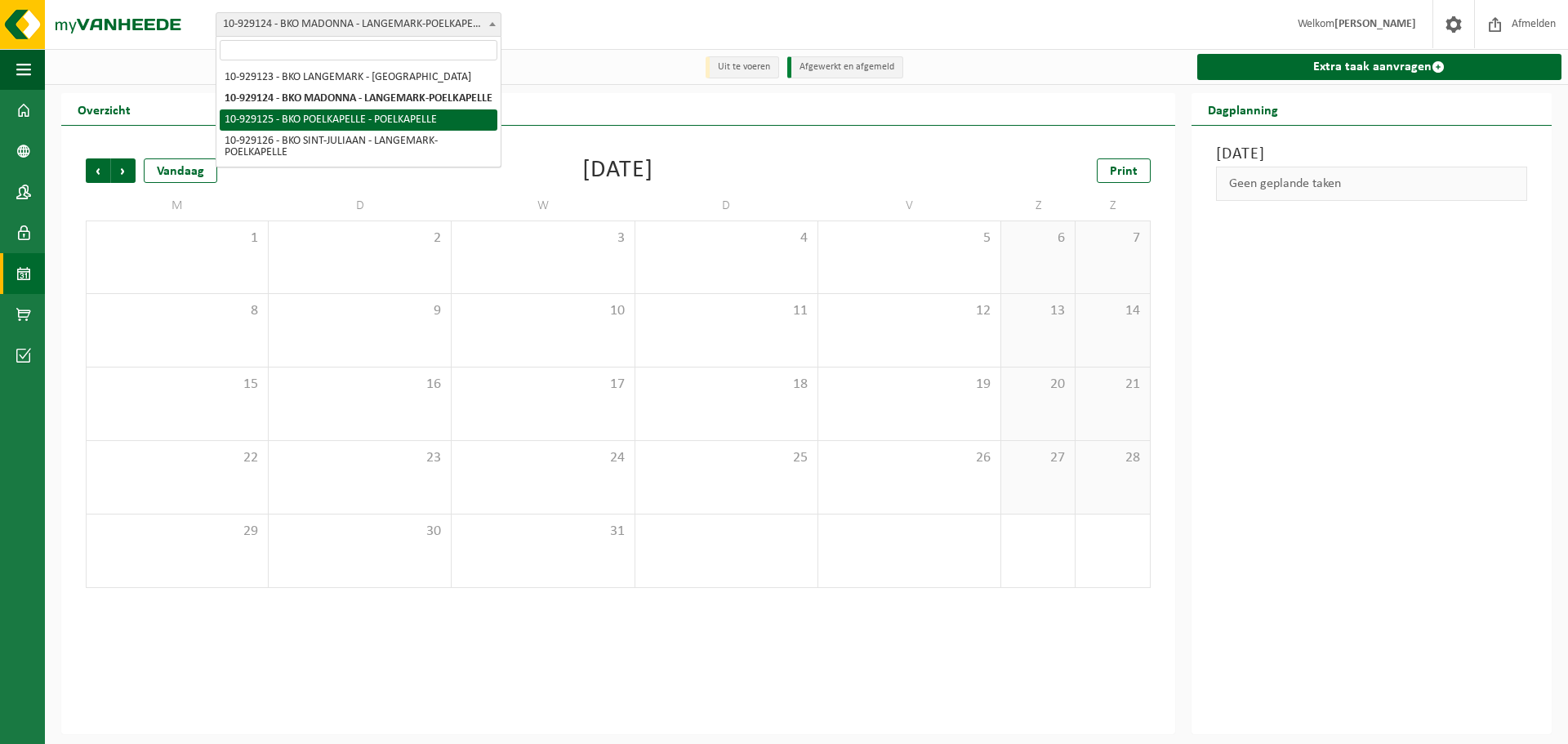
select select "133817"
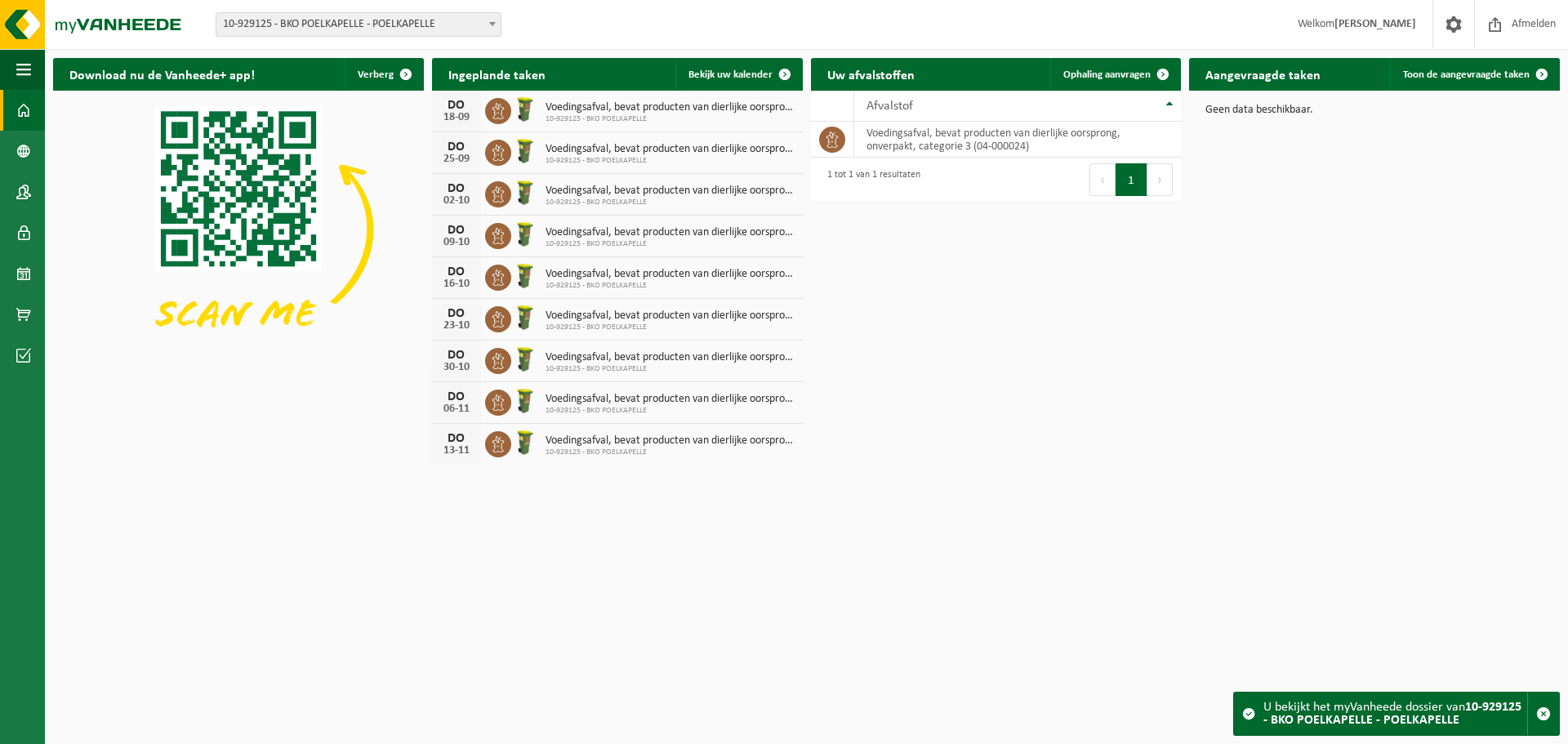
click at [451, 30] on span "10-929125 - BKO POELKAPELLE - POELKAPELLE" at bounding box center [359, 24] width 284 height 23
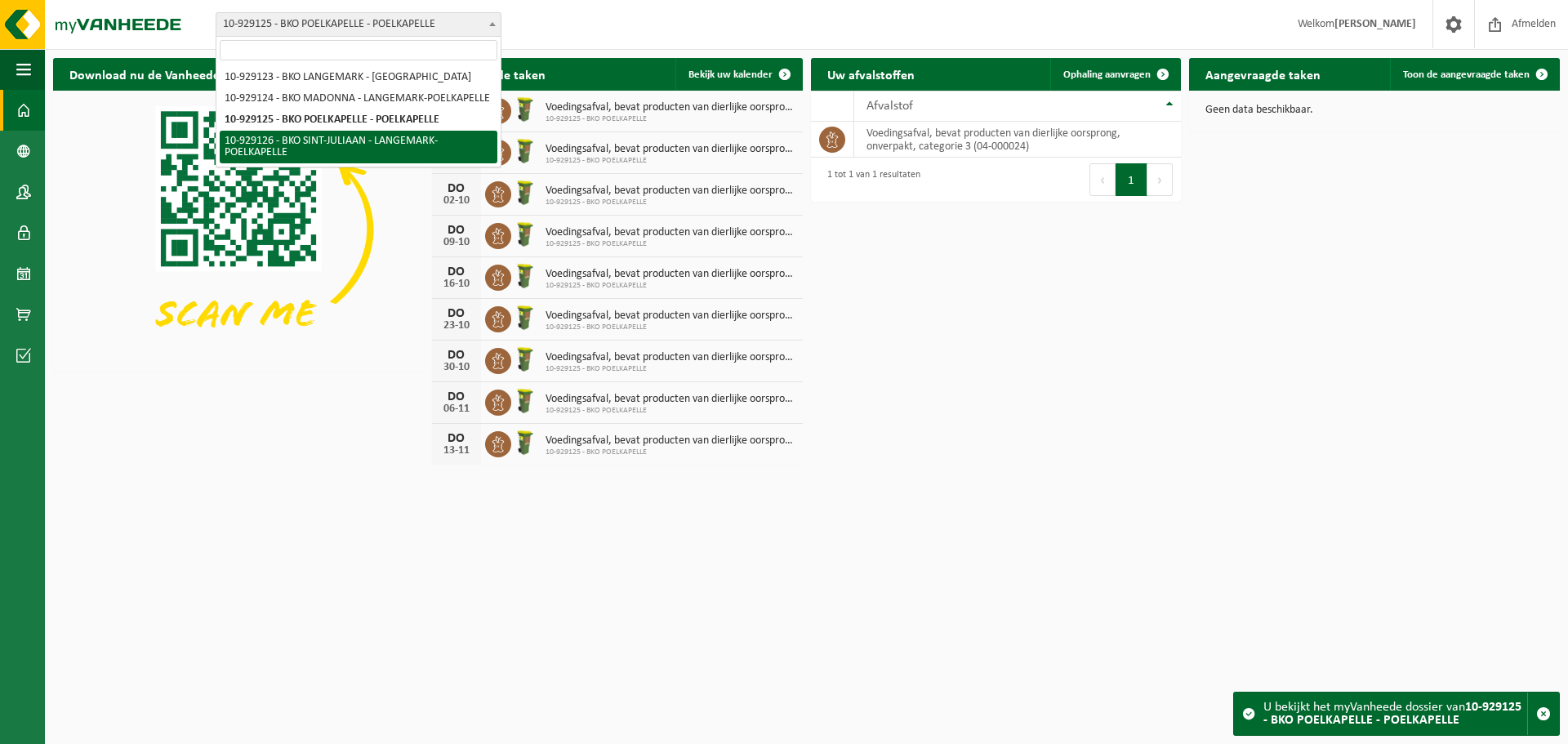
select select "133818"
